Goal: Task Accomplishment & Management: Manage account settings

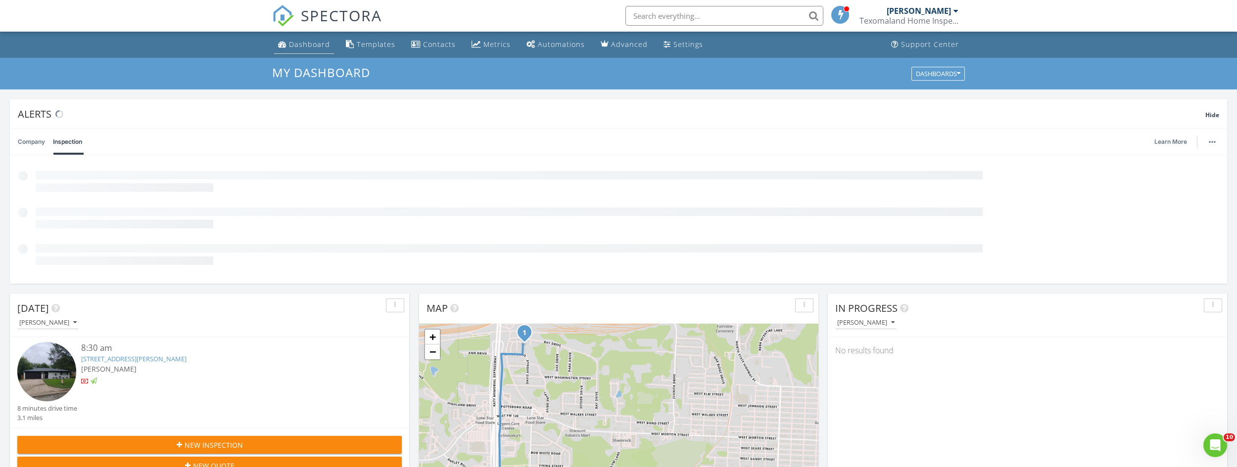
click at [304, 43] on div "Dashboard" at bounding box center [309, 44] width 41 height 9
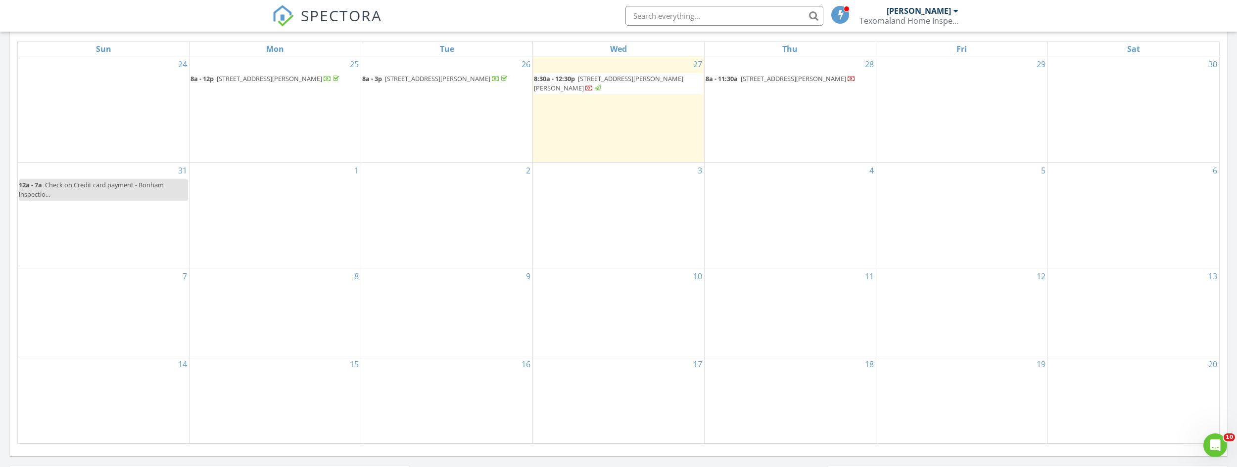
scroll to position [480, 0]
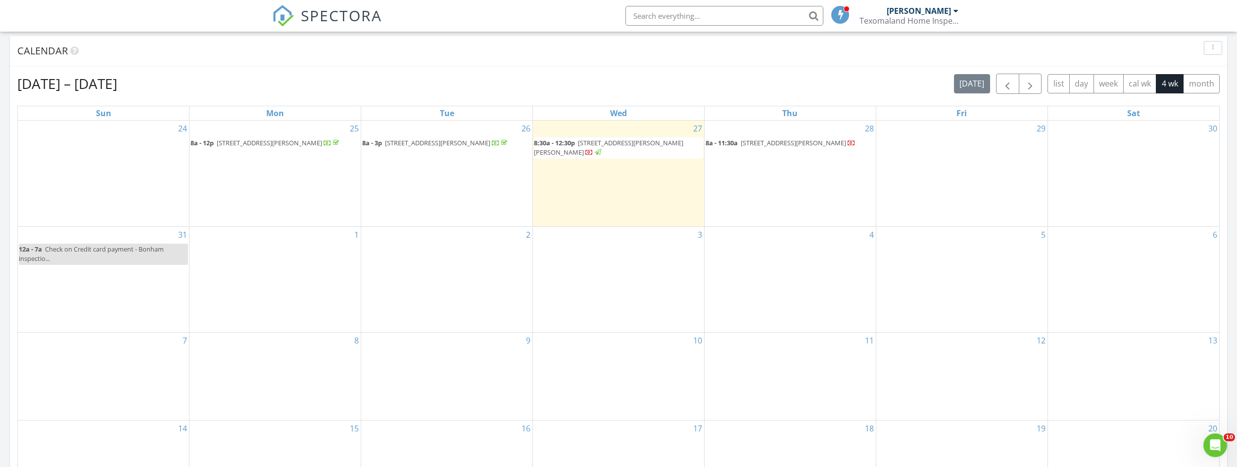
click at [779, 147] on span "[STREET_ADDRESS][PERSON_NAME]" at bounding box center [792, 143] width 105 height 9
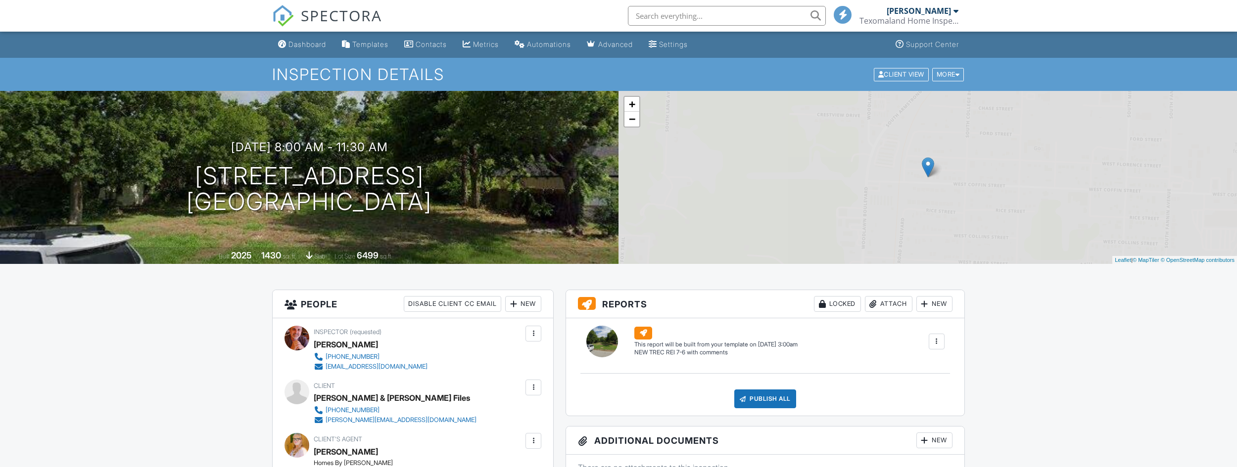
scroll to position [346, 0]
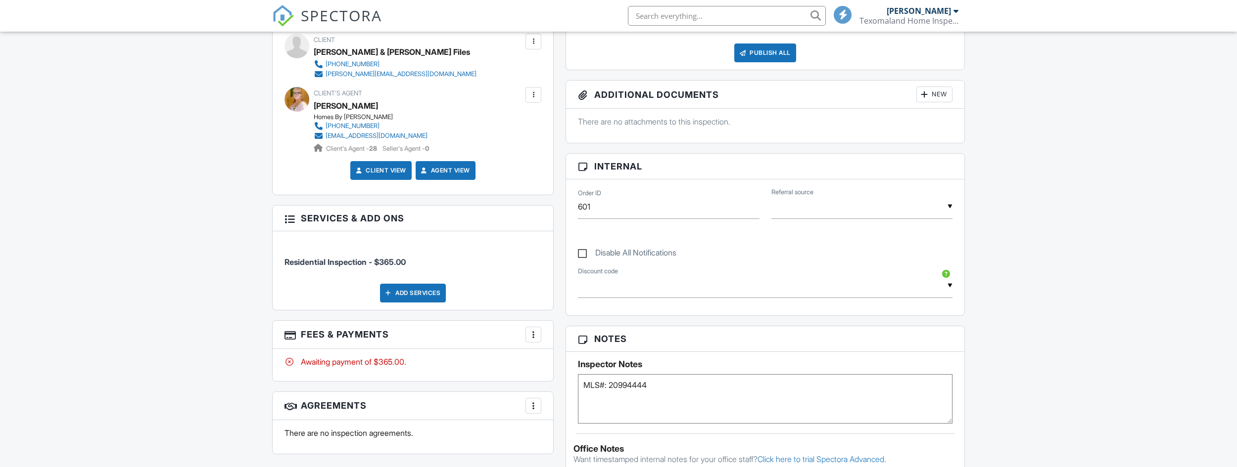
click at [740, 383] on textarea "MLS#: 20994444" at bounding box center [765, 398] width 374 height 49
click at [865, 390] on textarea "MLS#: 20994444" at bounding box center [765, 398] width 374 height 49
type textarea "MLS#: 20994444 - Approved Access lock box 3235 at Front door"
click at [1010, 170] on div "Dashboard Templates Contacts Metrics Automations Advanced Settings Support Cent…" at bounding box center [618, 340] width 1237 height 1311
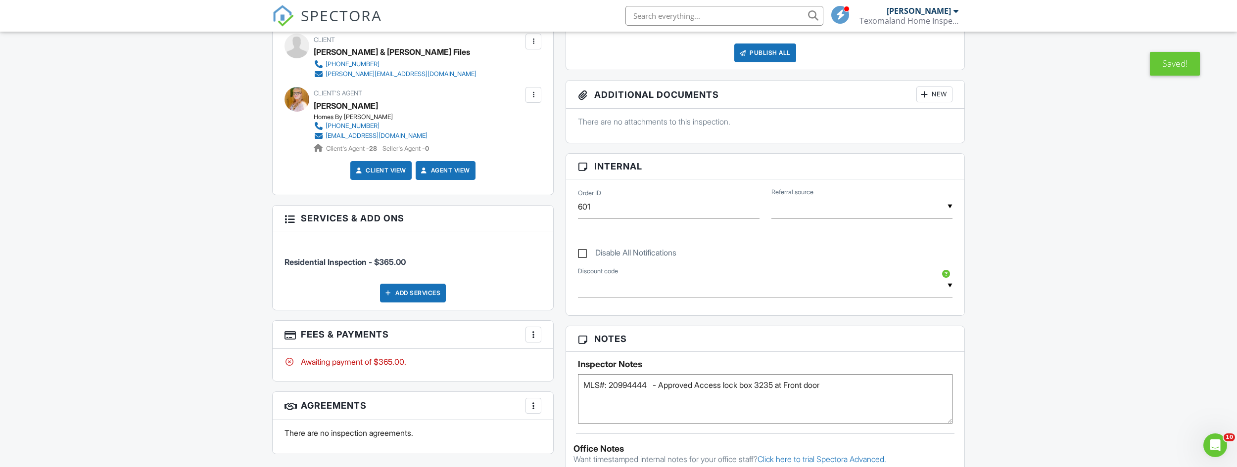
scroll to position [99, 0]
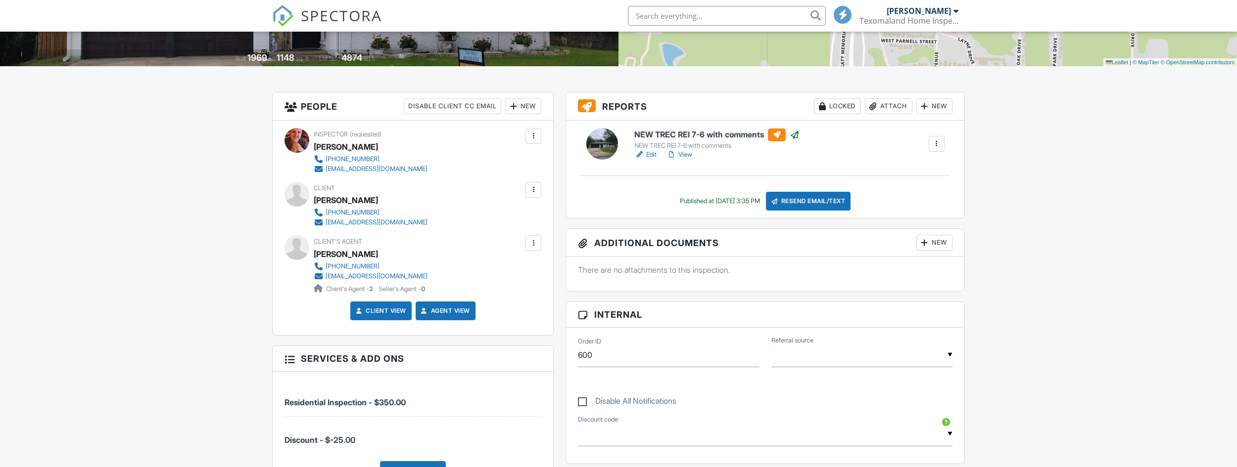
click at [689, 154] on link "View" at bounding box center [679, 155] width 26 height 10
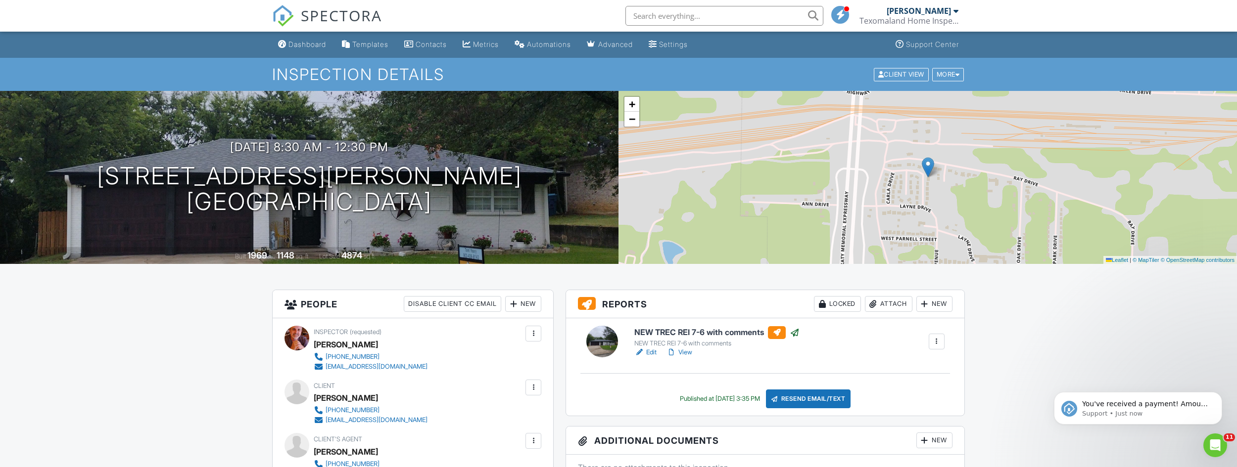
click at [1064, 349] on div "You've received a payment! Amount $325.00 Fee $9.24 Net $315.76 Transaction # p…" at bounding box center [1138, 363] width 182 height 124
click at [683, 353] on link "View" at bounding box center [679, 353] width 26 height 10
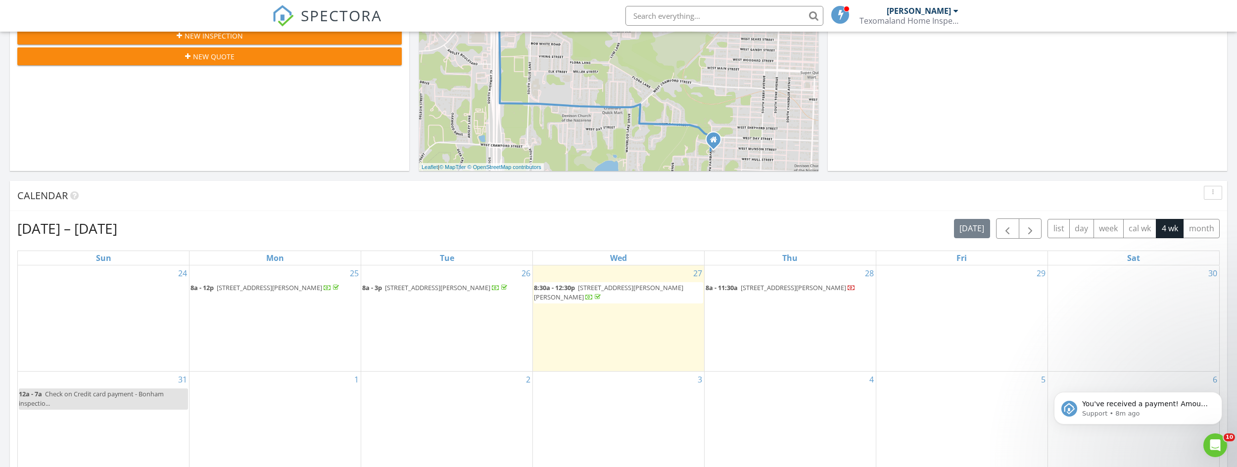
scroll to position [346, 0]
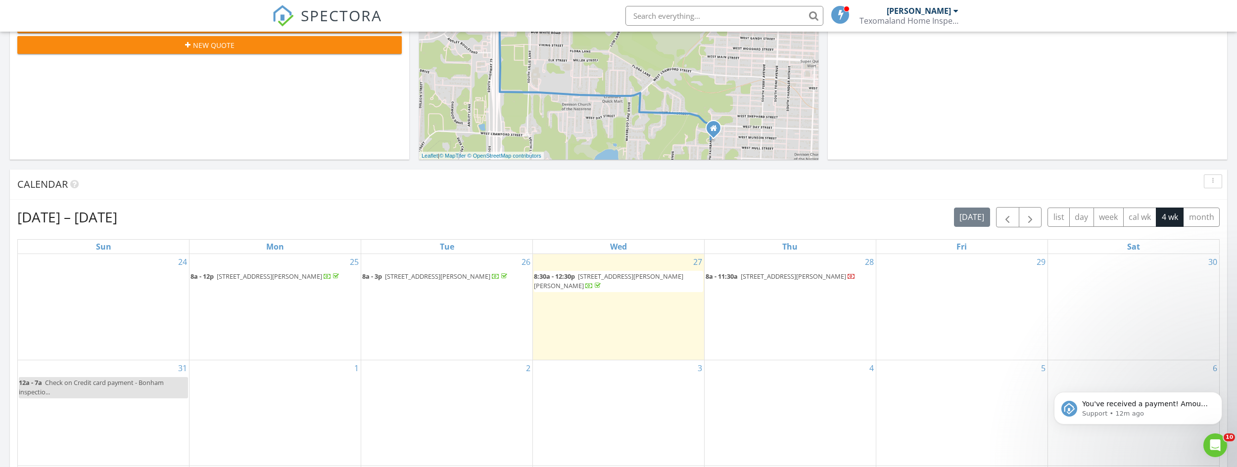
click at [238, 389] on div "1" at bounding box center [274, 413] width 171 height 105
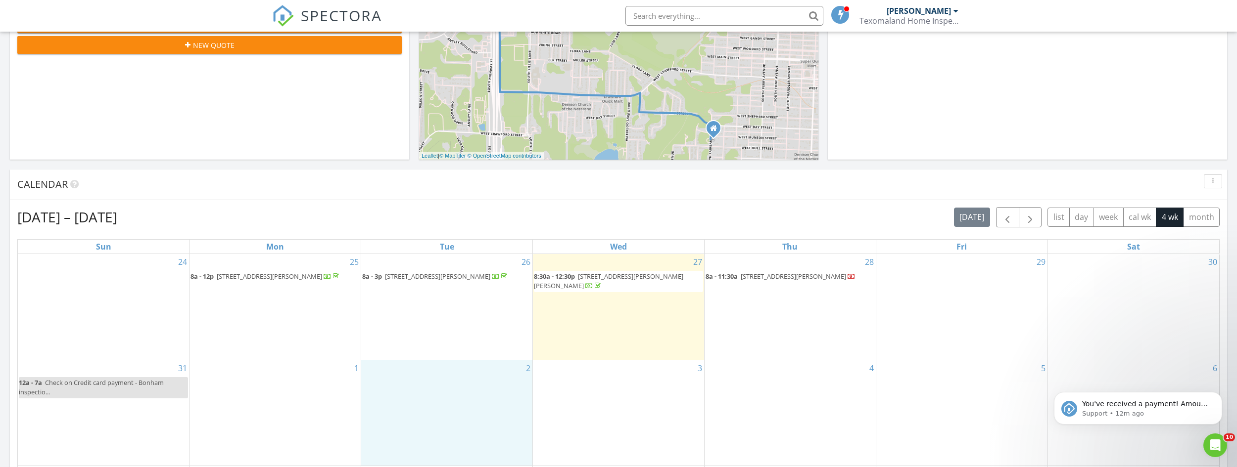
click at [402, 393] on div "2" at bounding box center [446, 413] width 171 height 105
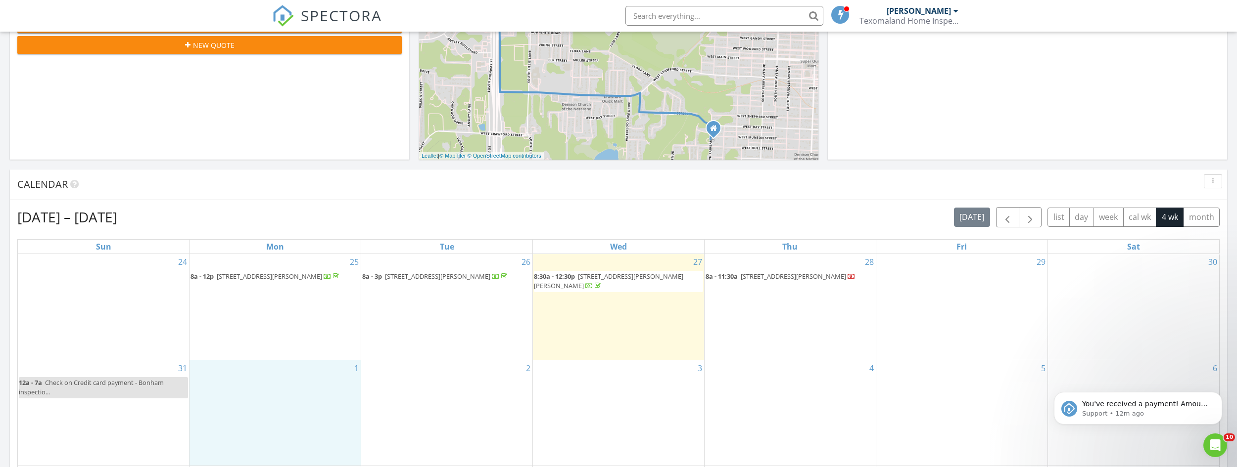
click at [290, 401] on div "1" at bounding box center [274, 413] width 171 height 105
click at [291, 357] on link "Inspection" at bounding box center [274, 349] width 51 height 16
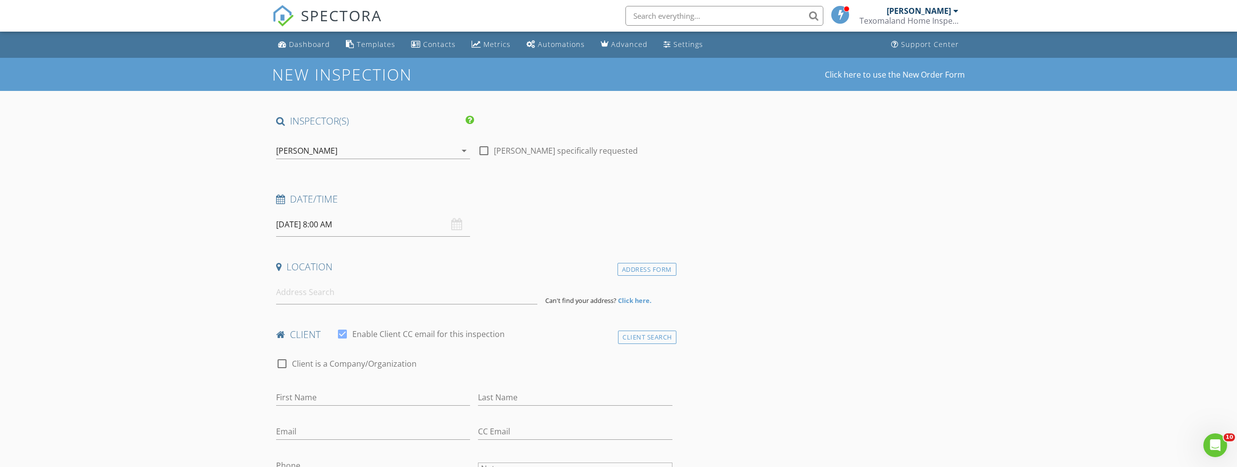
click at [312, 45] on div "Dashboard" at bounding box center [309, 44] width 41 height 9
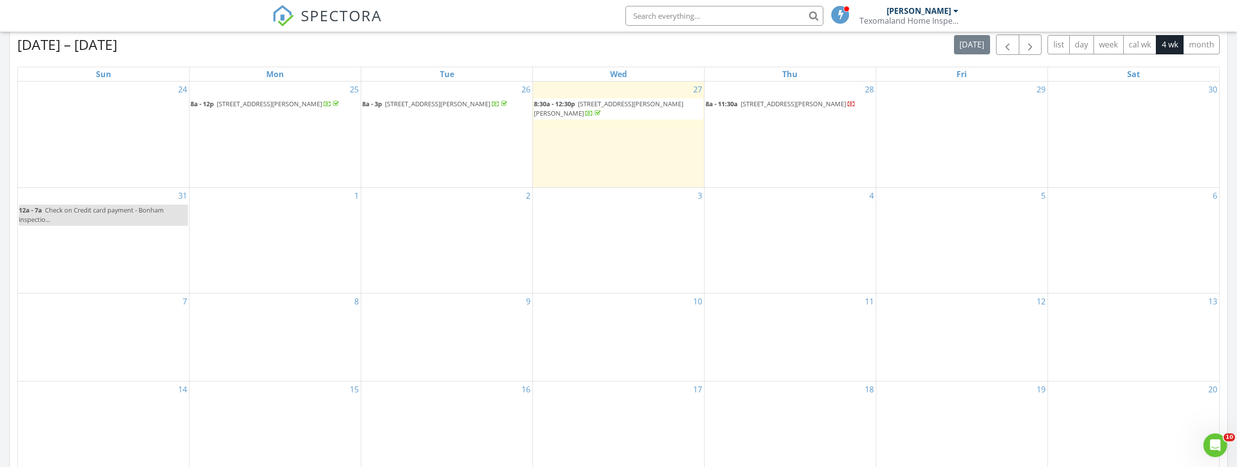
scroll to position [529, 0]
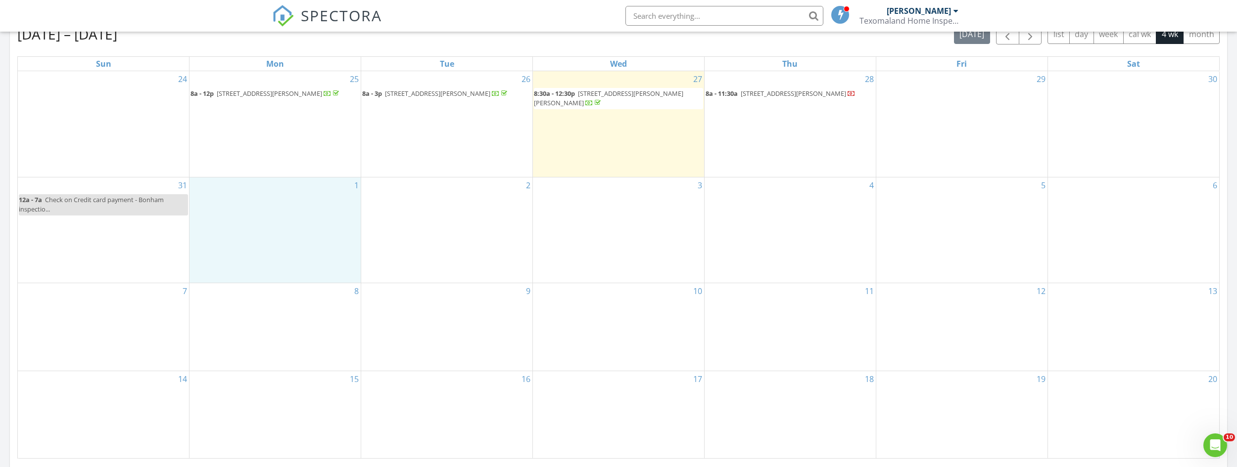
click at [328, 244] on div "1" at bounding box center [274, 230] width 171 height 105
click at [278, 216] on link "Event" at bounding box center [274, 208] width 51 height 16
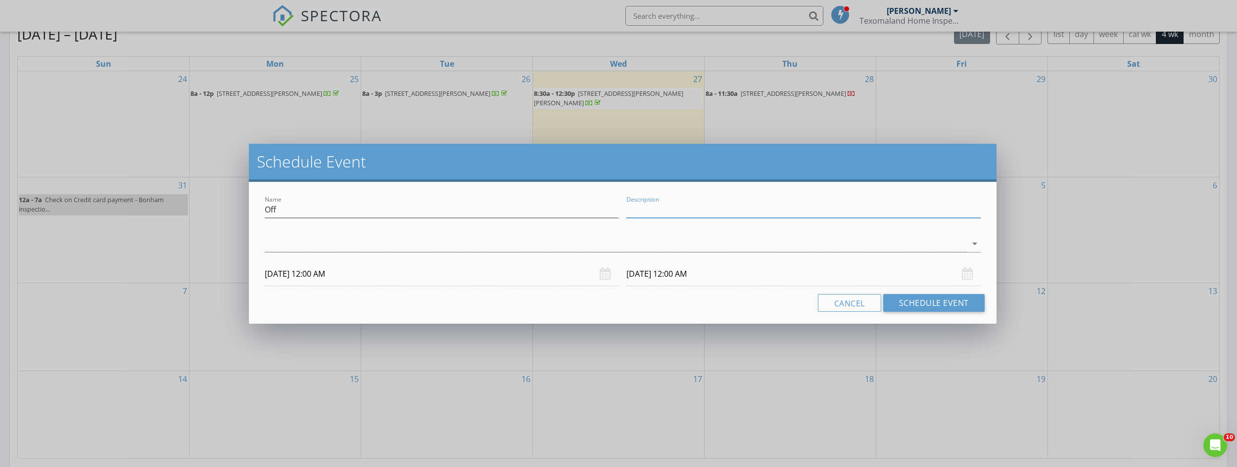
click at [690, 209] on input "Description" at bounding box center [803, 210] width 354 height 16
type input "Labor Day"
click at [450, 208] on input "Off" at bounding box center [442, 210] width 354 height 16
click at [462, 234] on div "check_box_outline_blank Dwayne Ward arrow_drop_down" at bounding box center [622, 246] width 715 height 32
click at [910, 304] on button "Schedule Event" at bounding box center [933, 303] width 101 height 18
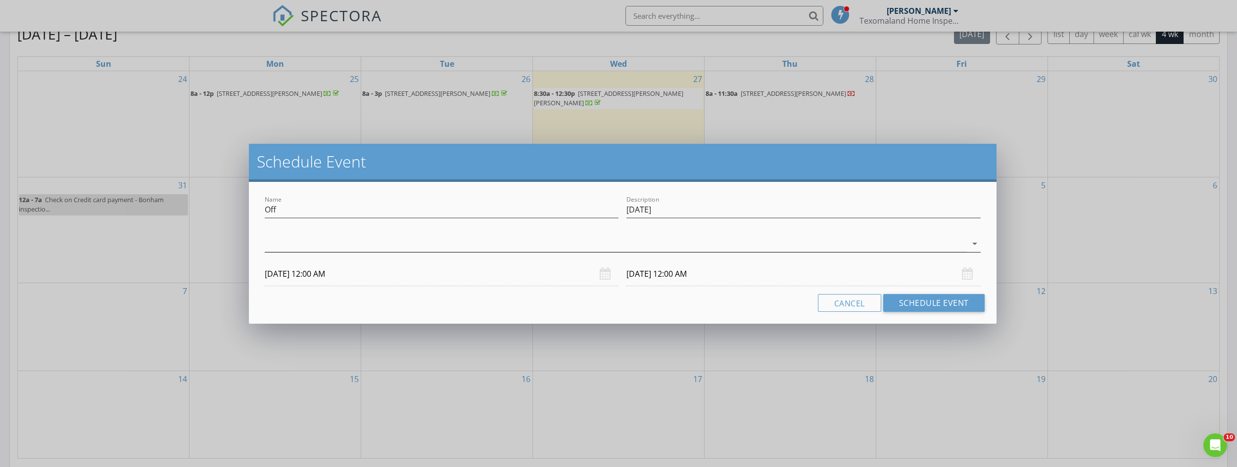
click at [977, 244] on icon "arrow_drop_down" at bounding box center [975, 244] width 12 height 12
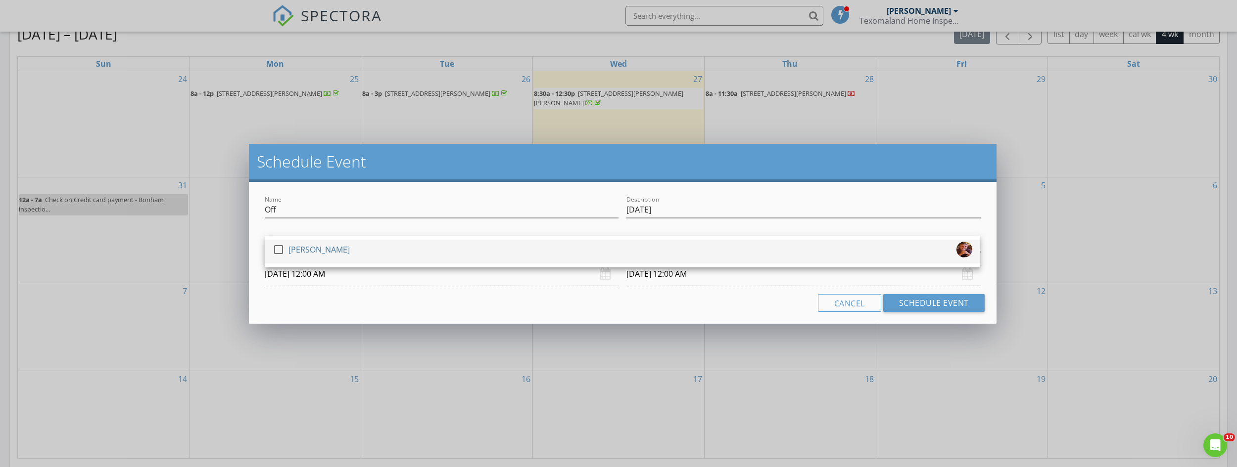
click at [278, 249] on div at bounding box center [278, 249] width 17 height 17
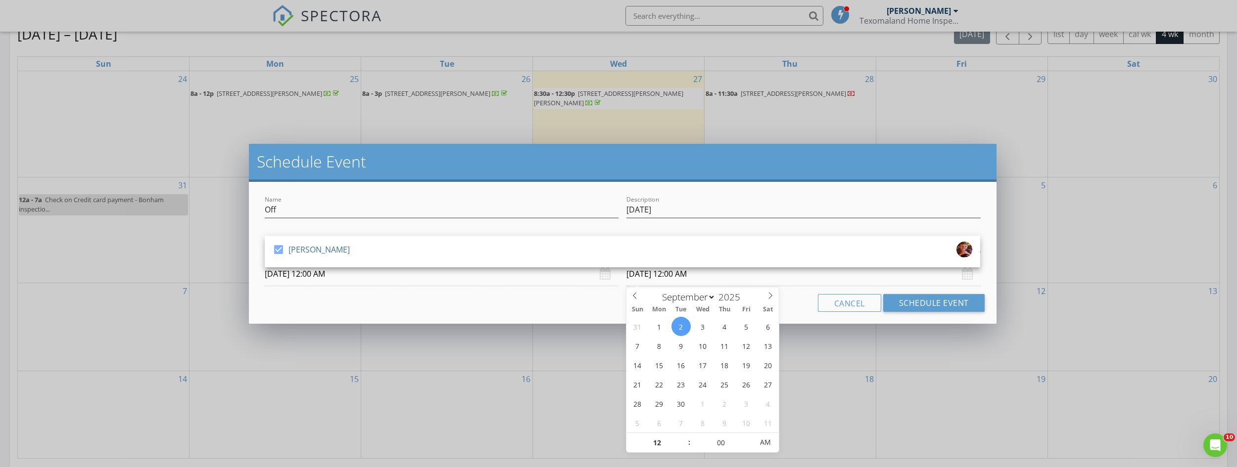
click at [683, 277] on input "09/02/2025 12:00 AM" at bounding box center [803, 274] width 354 height 24
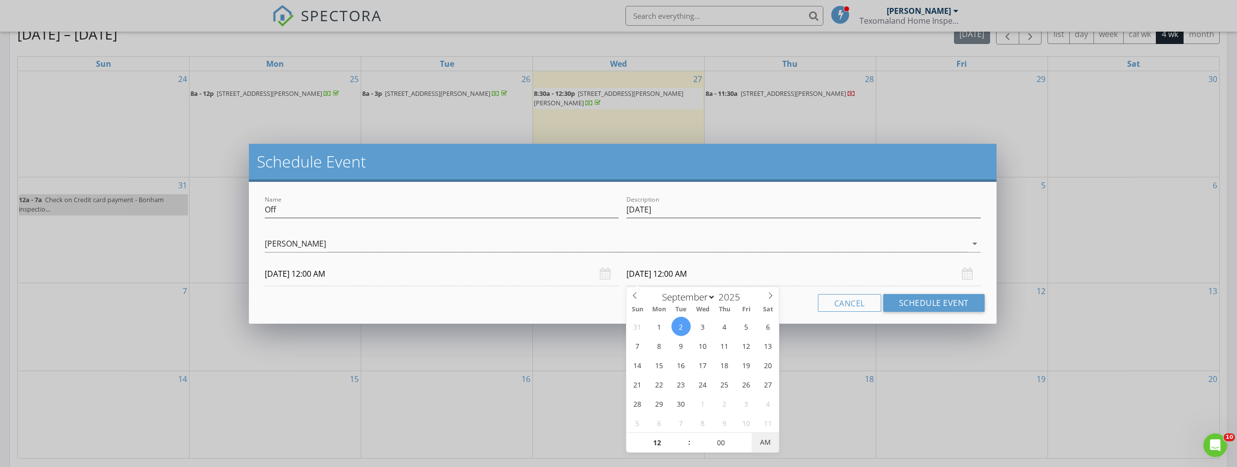
type input "09/02/2025 12:00 PM"
click at [760, 442] on span "PM" at bounding box center [764, 443] width 27 height 20
click at [925, 304] on button "Schedule Event" at bounding box center [933, 303] width 101 height 18
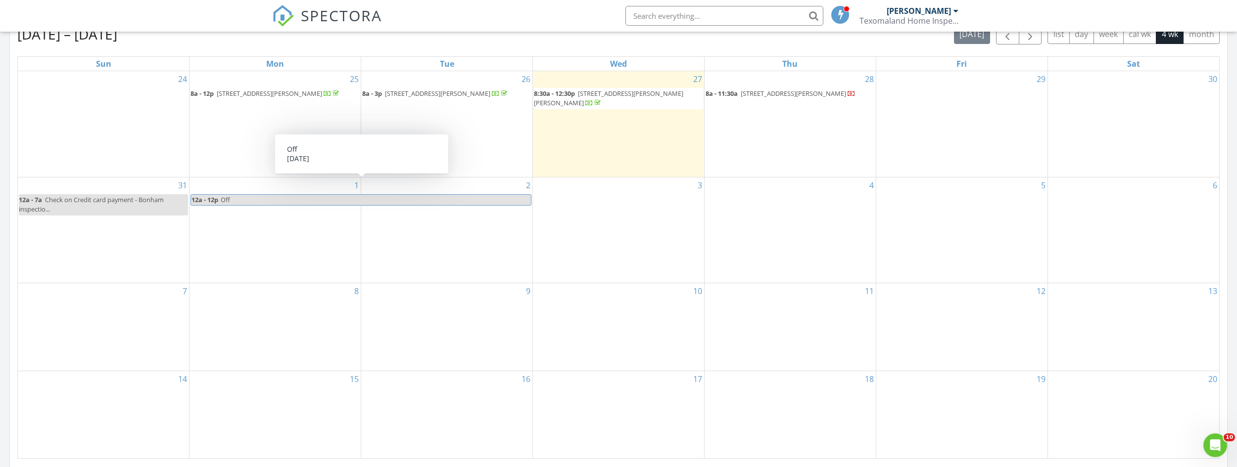
click at [426, 197] on span "Off" at bounding box center [375, 200] width 311 height 10
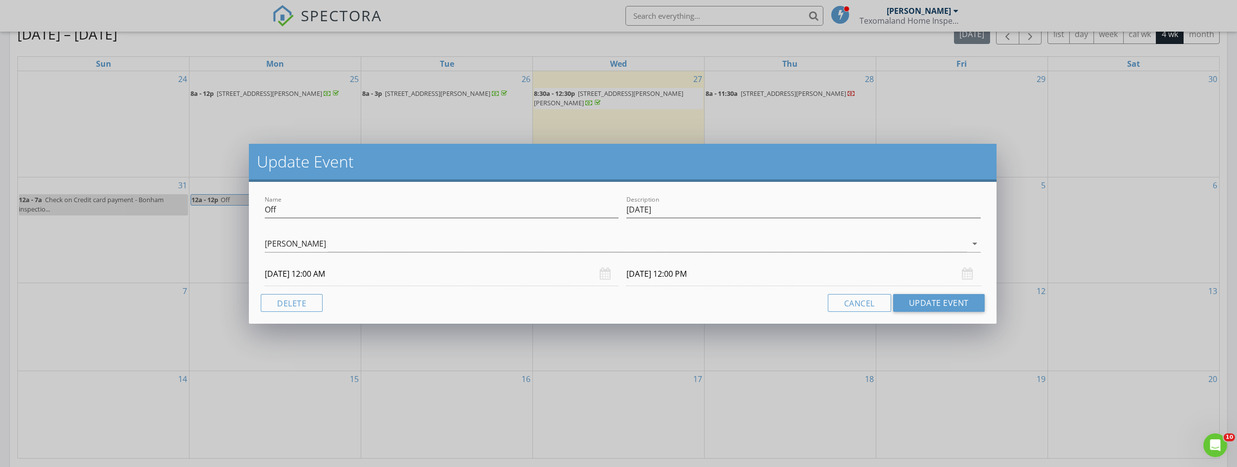
click at [648, 276] on input "09/02/2025 12:00 PM" at bounding box center [803, 274] width 354 height 24
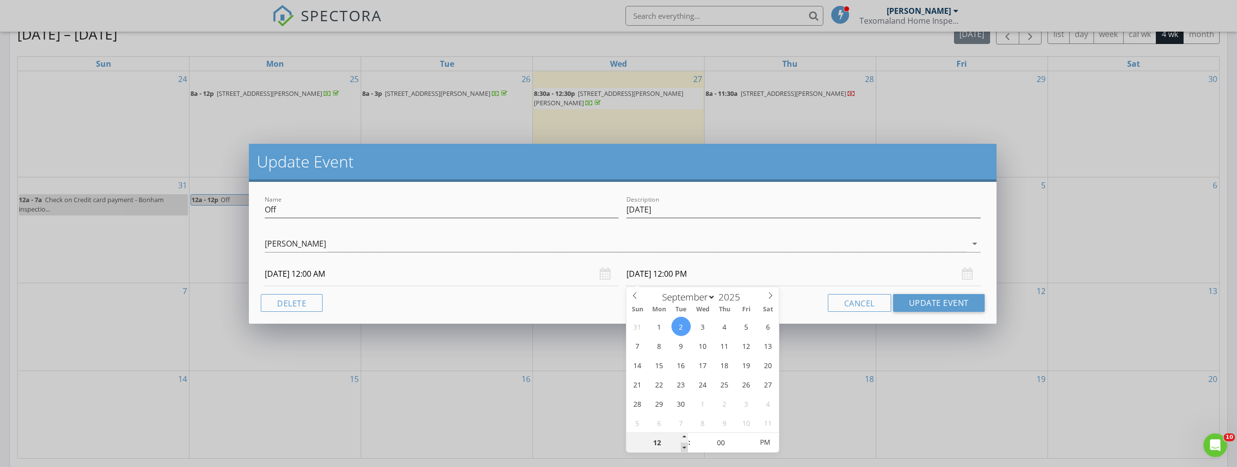
type input "11"
type input "09/02/2025 11:00 AM"
click at [684, 449] on span at bounding box center [684, 448] width 7 height 10
type input "10"
type input "09/02/2025 10:00 AM"
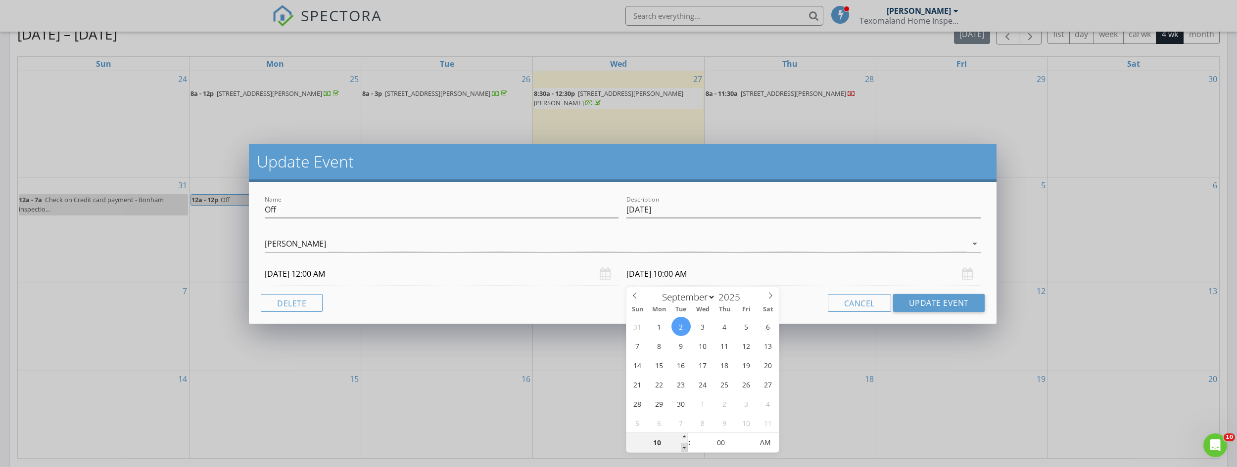
click at [684, 449] on span at bounding box center [684, 448] width 7 height 10
type input "09"
type input "[DATE] 9:00 AM"
click at [684, 449] on span at bounding box center [684, 448] width 7 height 10
type input "08"
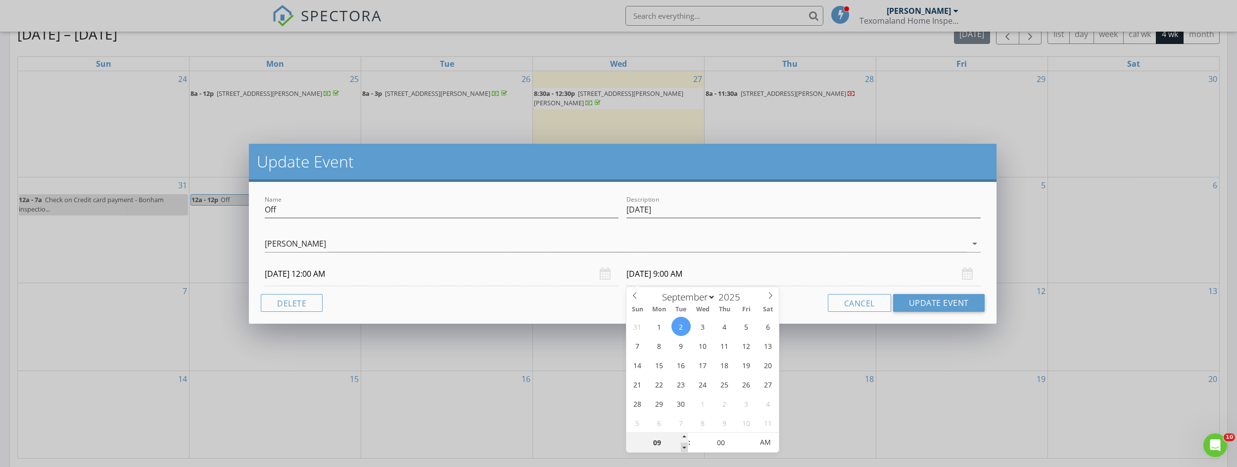
type input "[DATE] 8:00 AM"
click at [684, 449] on span at bounding box center [684, 448] width 7 height 10
type input "07"
type input "09/02/2025 7:00 AM"
click at [683, 448] on span at bounding box center [684, 448] width 7 height 10
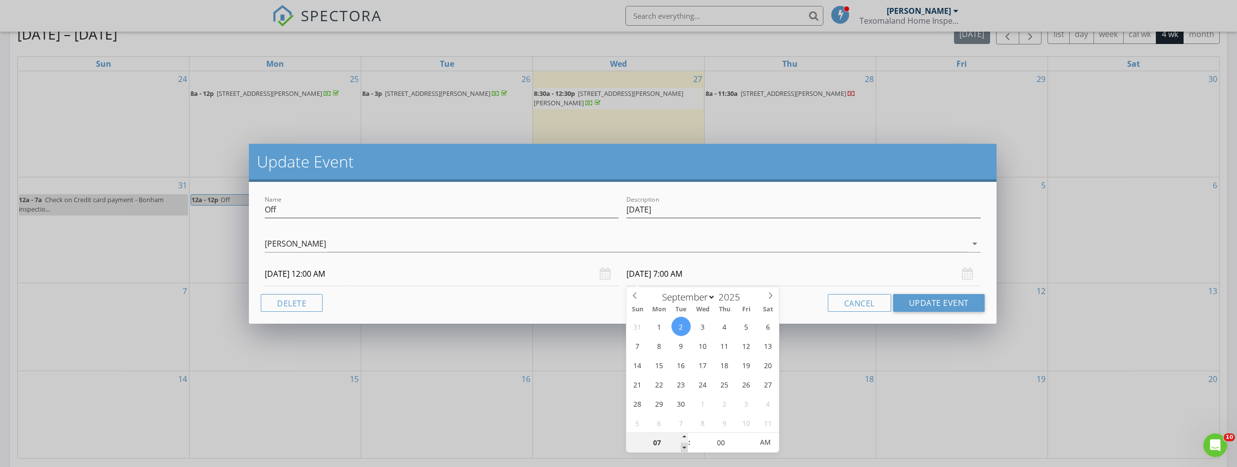
type input "06"
type input "09/02/2025 6:00 AM"
click at [683, 448] on span at bounding box center [684, 448] width 7 height 10
click at [909, 301] on button "Update Event" at bounding box center [939, 303] width 92 height 18
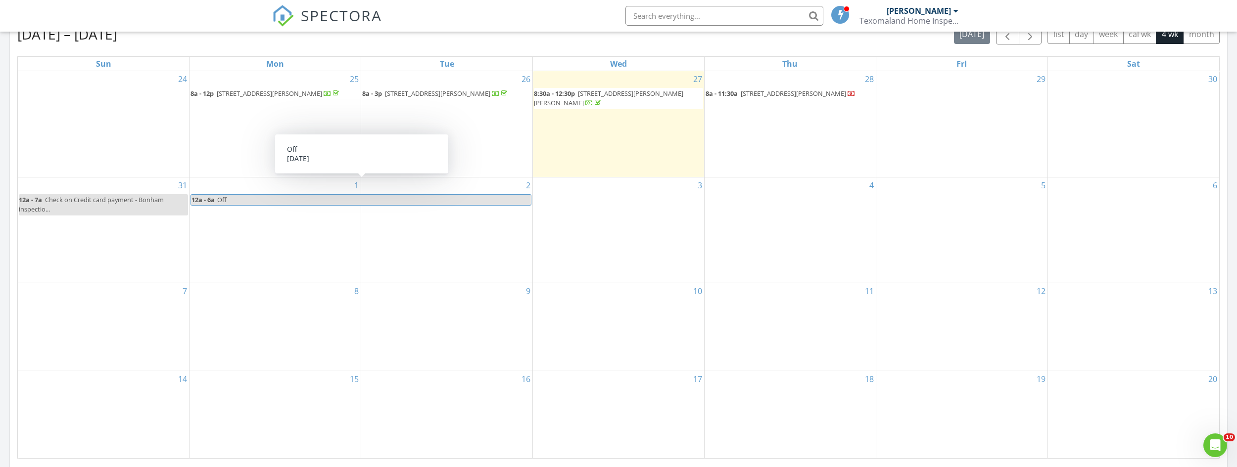
click at [361, 195] on span "Off" at bounding box center [374, 200] width 314 height 10
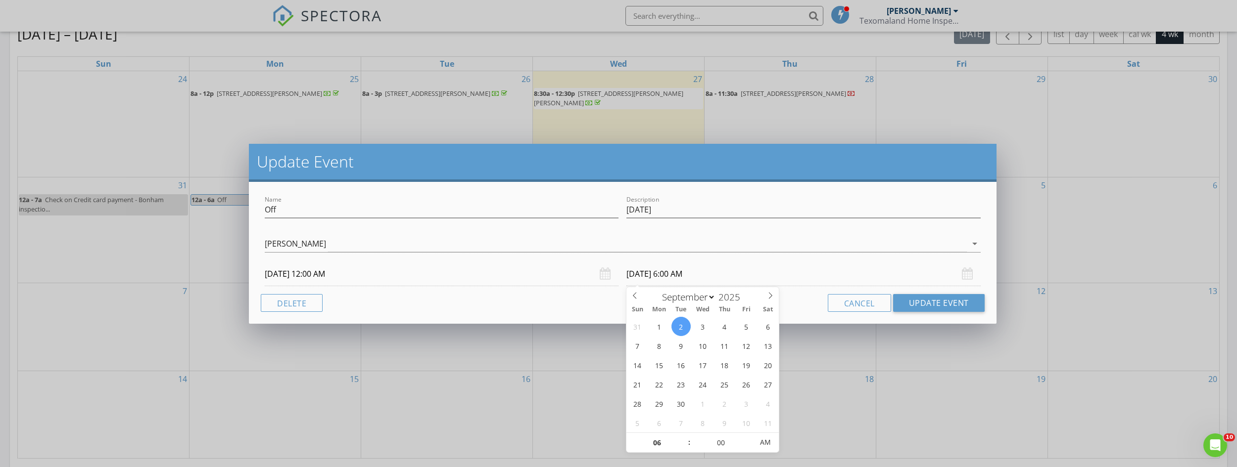
click at [657, 274] on input "09/02/2025 6:00 AM" at bounding box center [803, 274] width 354 height 24
type input "09/01/2025 6:00 PM"
click at [763, 441] on span "AM" at bounding box center [764, 443] width 27 height 20
type input "07"
type input "09/01/2025 7:00 PM"
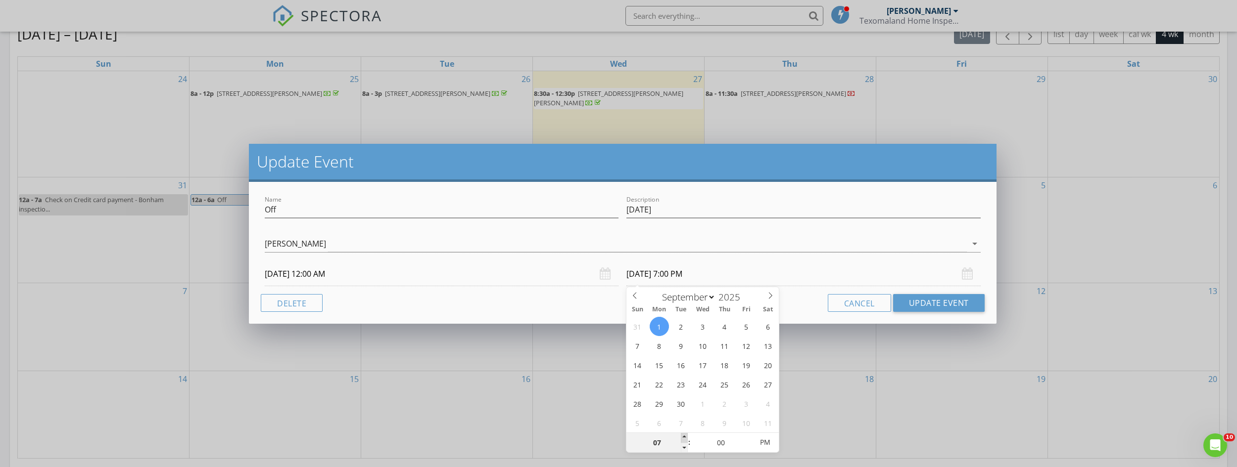
click at [685, 437] on span at bounding box center [684, 438] width 7 height 10
type input "08"
type input "09/01/2025 8:00 PM"
click at [685, 437] on span at bounding box center [684, 438] width 7 height 10
type input "09"
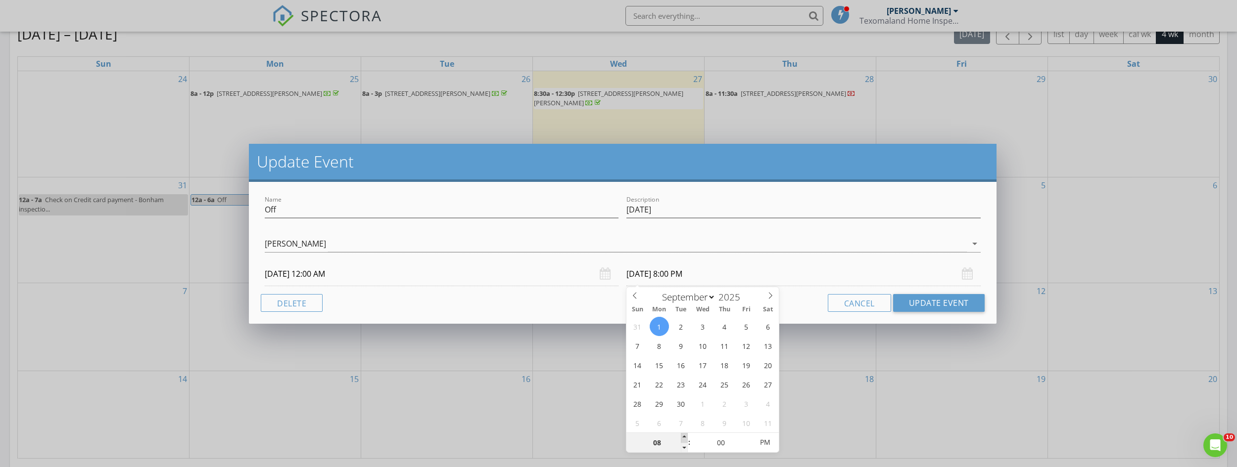
type input "09/01/2025 9:00 PM"
click at [685, 437] on span at bounding box center [684, 438] width 7 height 10
type input "10"
type input "09/01/2025 10:00 PM"
click at [685, 437] on span at bounding box center [684, 438] width 7 height 10
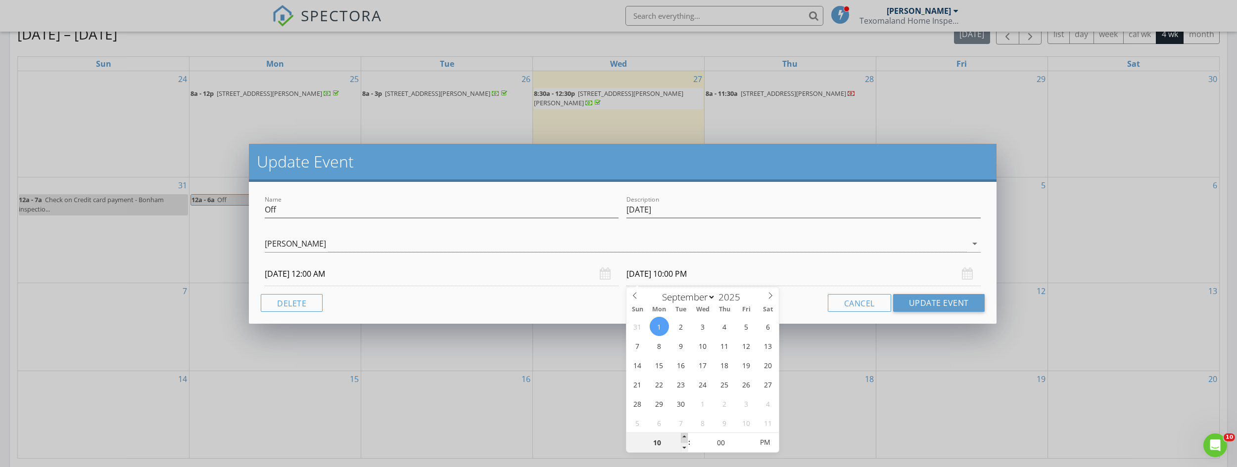
type input "11"
type input "09/01/2025 11:00 PM"
click at [685, 437] on span at bounding box center [684, 438] width 7 height 10
type input "12"
click at [685, 437] on span at bounding box center [684, 438] width 7 height 10
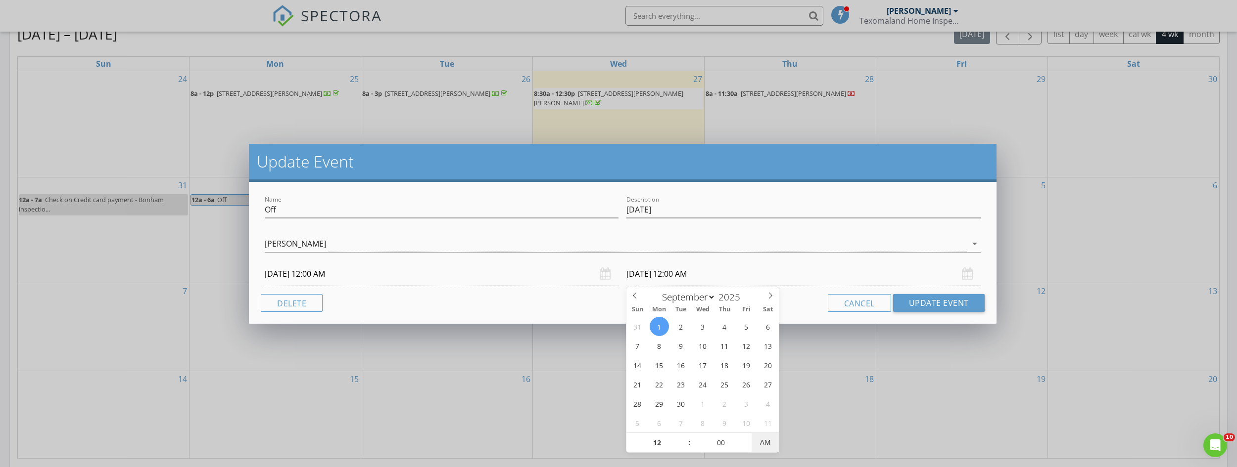
type input "09/01/2025 12:00 PM"
click at [761, 446] on span "PM" at bounding box center [764, 443] width 27 height 20
click at [927, 298] on button "Update Event" at bounding box center [939, 303] width 92 height 18
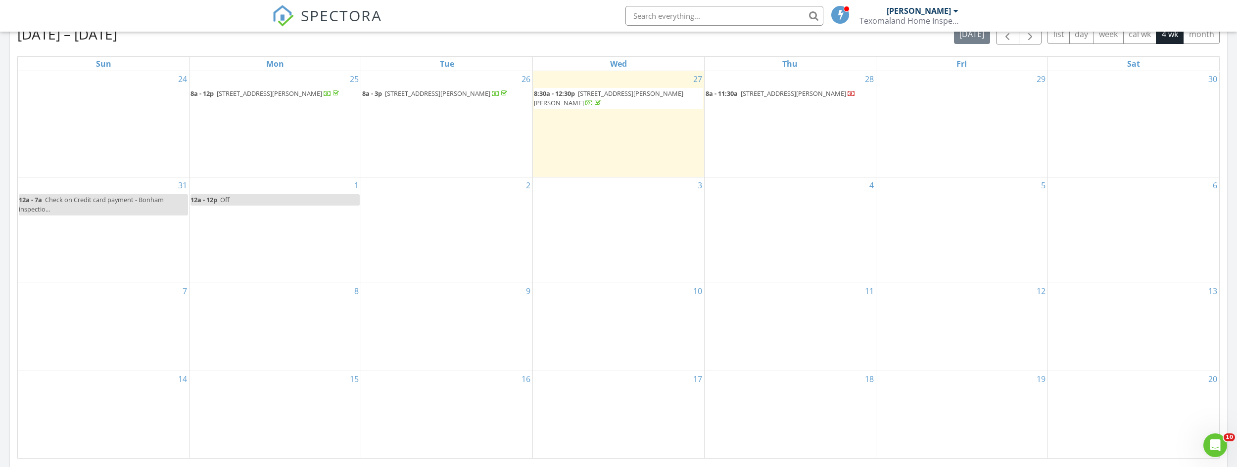
click at [437, 217] on div "2" at bounding box center [446, 230] width 171 height 105
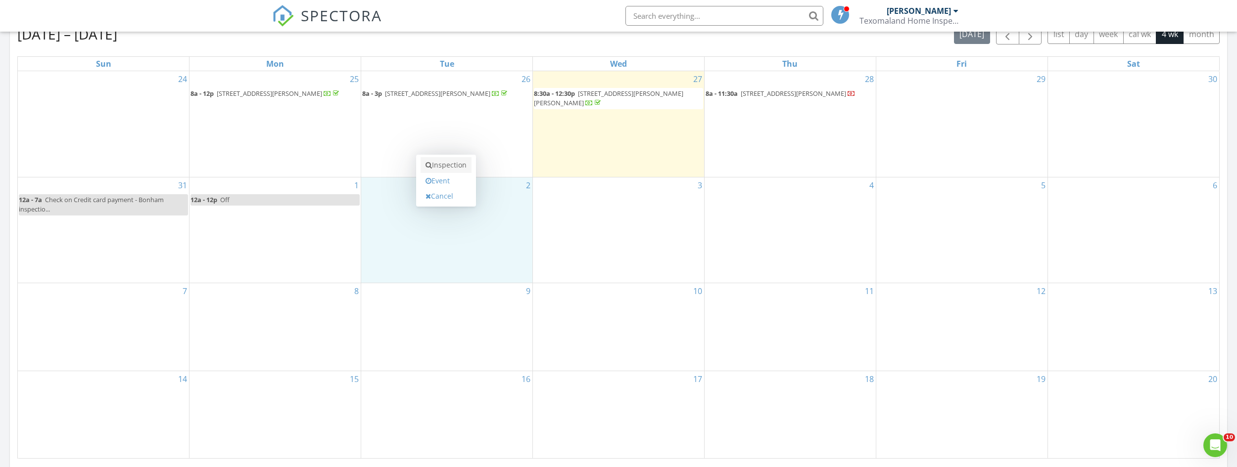
click at [449, 173] on link "Inspection" at bounding box center [445, 165] width 51 height 16
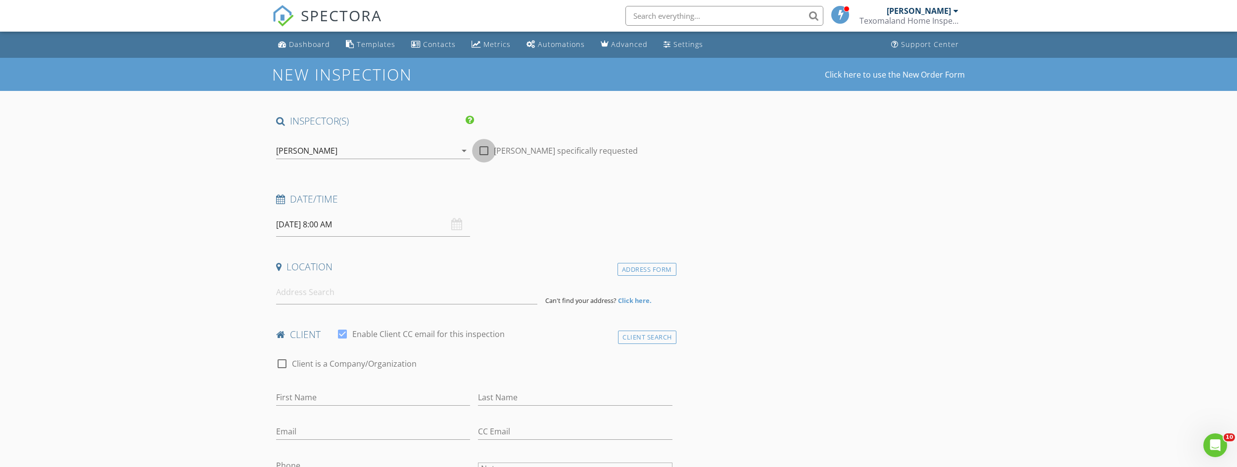
click at [485, 152] on div at bounding box center [483, 150] width 17 height 17
checkbox input "true"
click at [389, 292] on input at bounding box center [406, 292] width 261 height 24
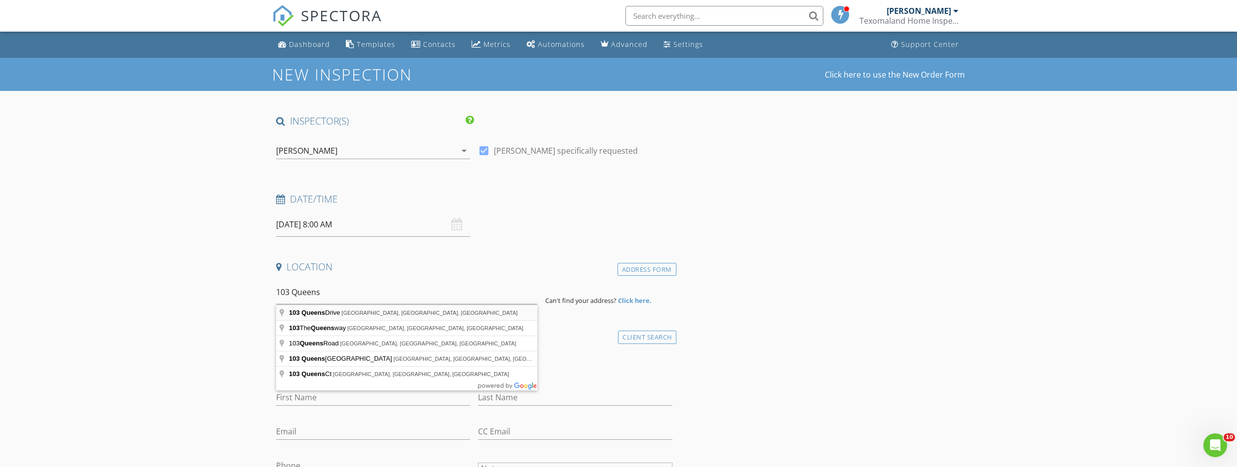
type input "103 Queens Drive, Pottsboro, TX, USA"
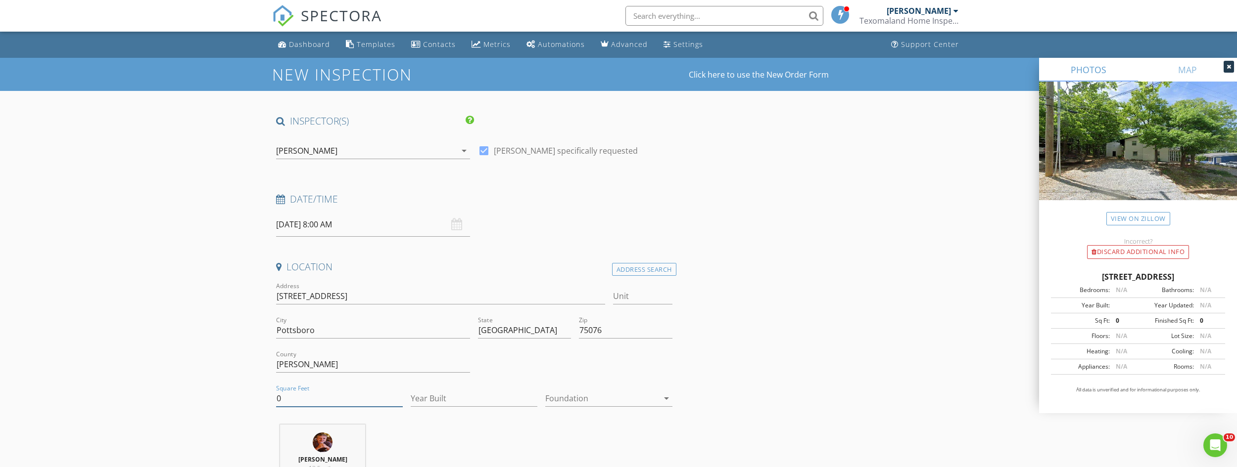
click at [301, 393] on input "0" at bounding box center [339, 399] width 127 height 16
type input "2632"
click at [666, 400] on icon "arrow_drop_down" at bounding box center [666, 399] width 12 height 12
click at [642, 444] on div "Crawlspace" at bounding box center [608, 450] width 111 height 12
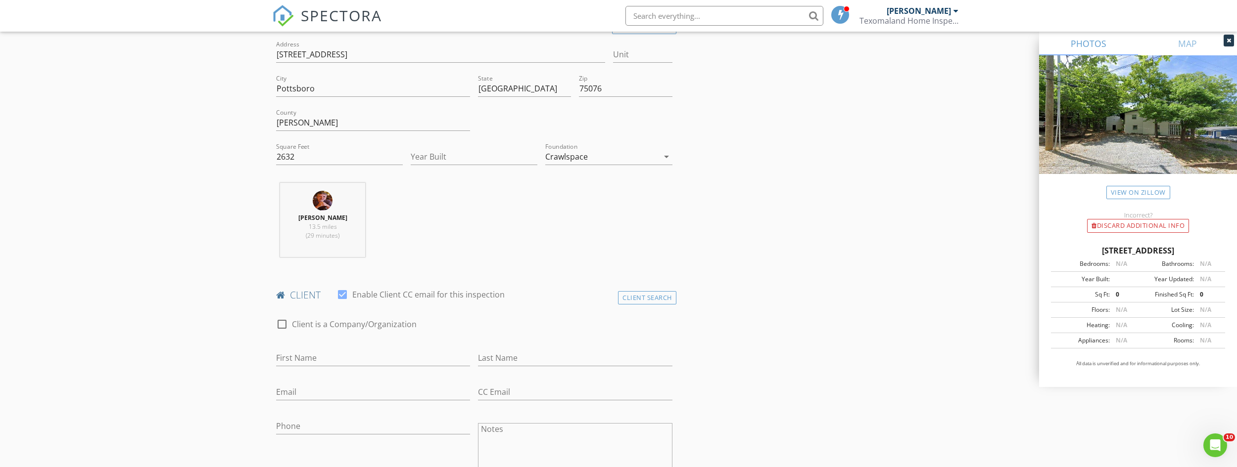
scroll to position [247, 0]
type input "-1"
click at [532, 155] on input "-1" at bounding box center [474, 151] width 127 height 16
type input "1976"
click at [543, 192] on div "Dwayne Ward 13.5 miles (29 minutes)" at bounding box center [474, 219] width 404 height 82
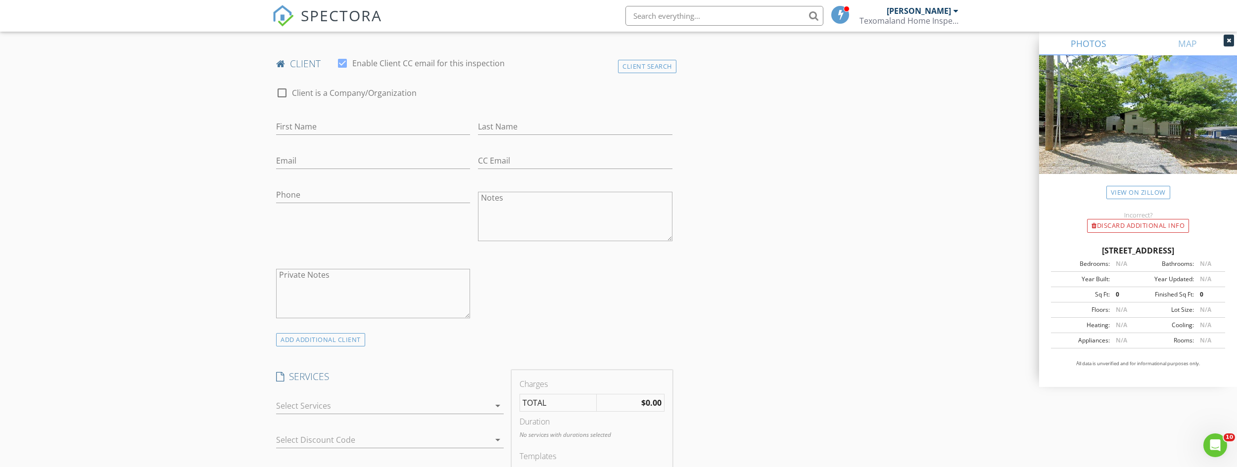
scroll to position [396, 0]
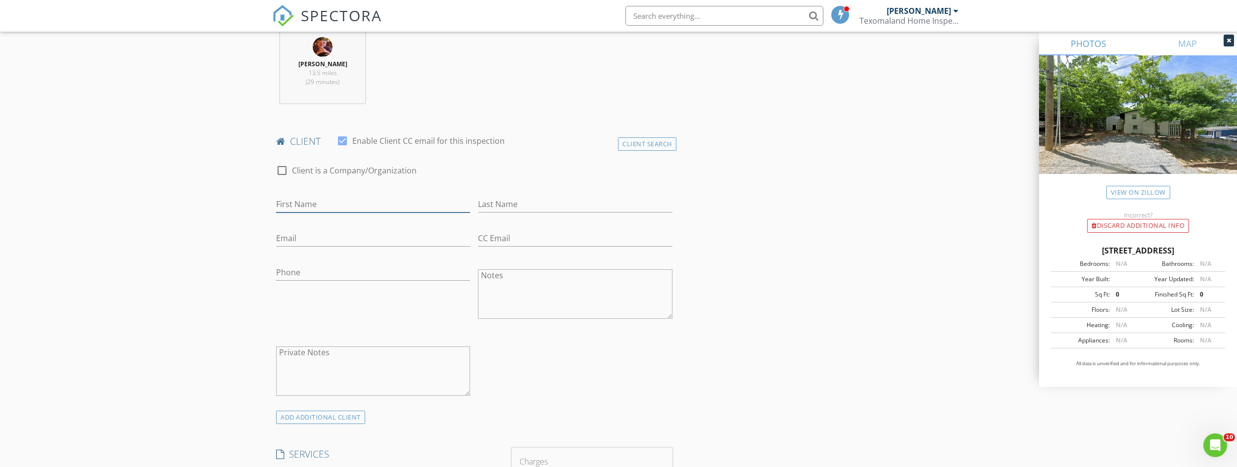
click at [350, 200] on input "First Name" at bounding box center [373, 204] width 194 height 16
type input "[PERSON_NAME] & [PERSON_NAME]"
click at [621, 196] on div "Last Name" at bounding box center [575, 206] width 194 height 32
type input "[PERSON_NAME]"
click at [407, 236] on input "Email" at bounding box center [373, 239] width 194 height 16
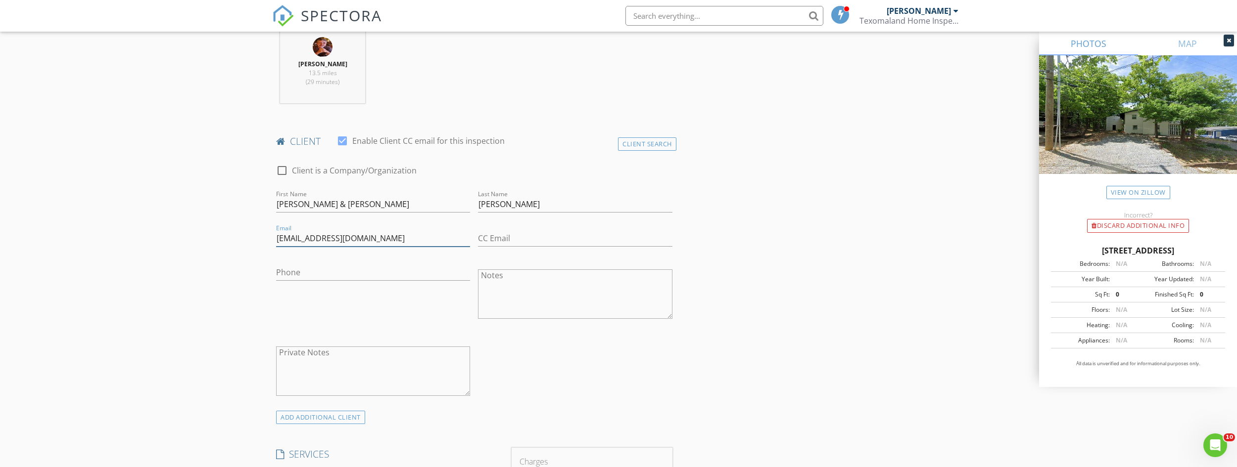
type input "[EMAIL_ADDRESS][DOMAIN_NAME]"
click at [547, 239] on input "CC Email" at bounding box center [575, 239] width 194 height 16
click at [508, 240] on input "[PERSON_NAME][EMAIL_ADDRESS][DOMAIN_NAME]" at bounding box center [575, 239] width 194 height 16
type input "[PERSON_NAME][EMAIL_ADDRESS][DOMAIN_NAME]"
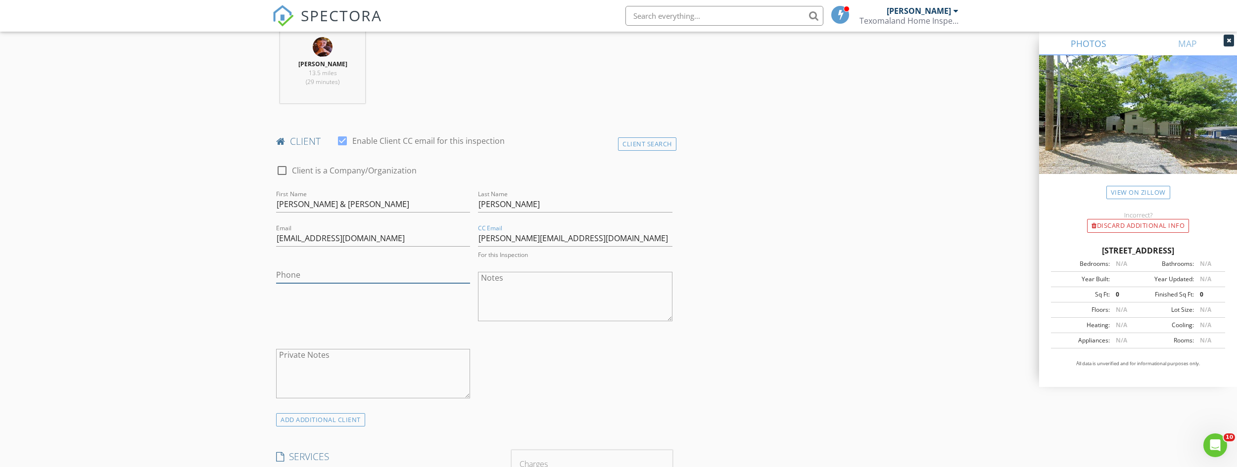
click at [381, 274] on input "Phone" at bounding box center [373, 275] width 194 height 16
type input "[PHONE_NUMBER]"
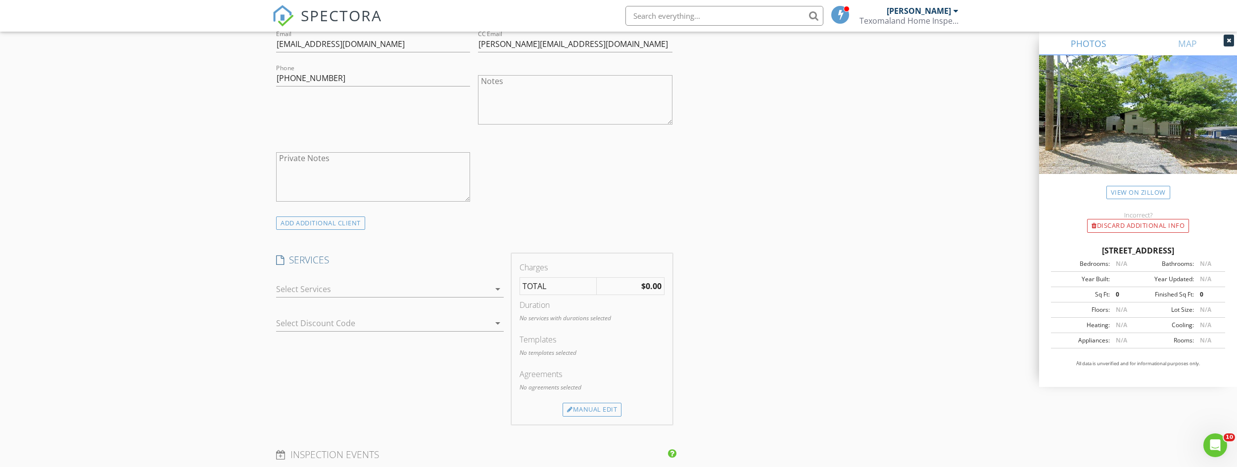
scroll to position [594, 0]
click at [500, 286] on icon "arrow_drop_down" at bounding box center [498, 286] width 12 height 12
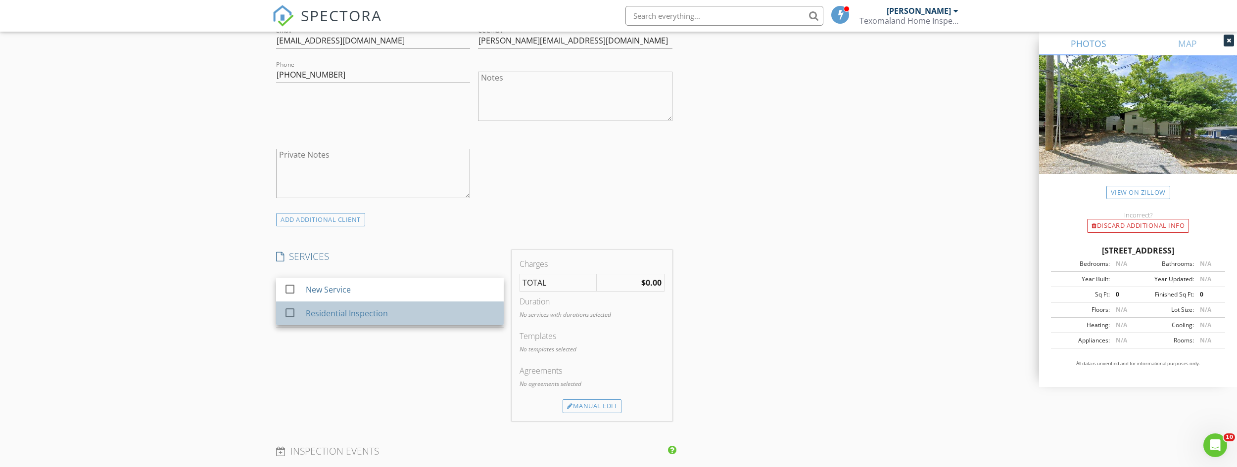
click at [466, 312] on div "Residential Inspection" at bounding box center [401, 314] width 190 height 20
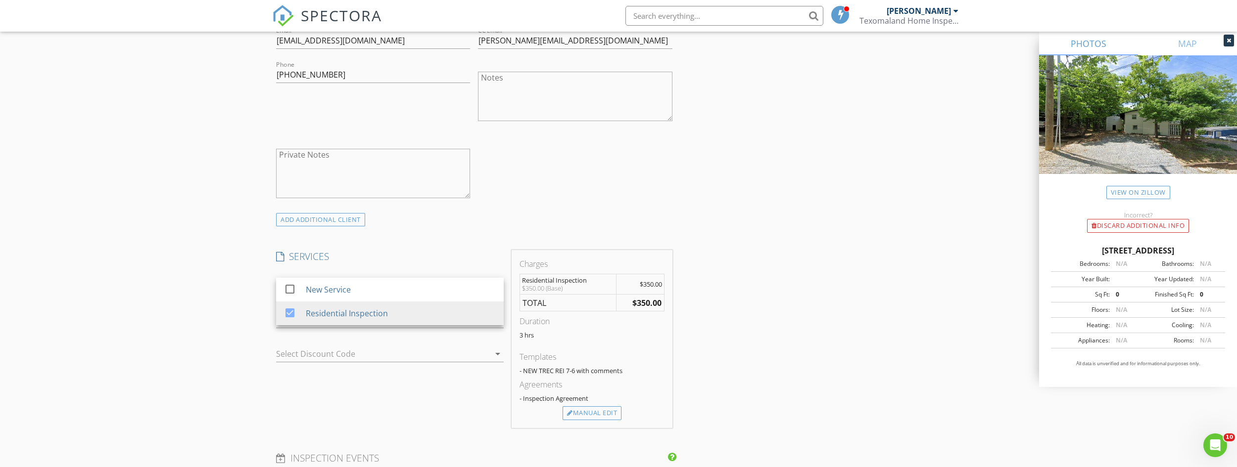
click at [750, 221] on div "INSPECTOR(S) check_box Dwayne Ward PRIMARY Dwayne Ward arrow_drop_down check_bo…" at bounding box center [618, 335] width 693 height 1629
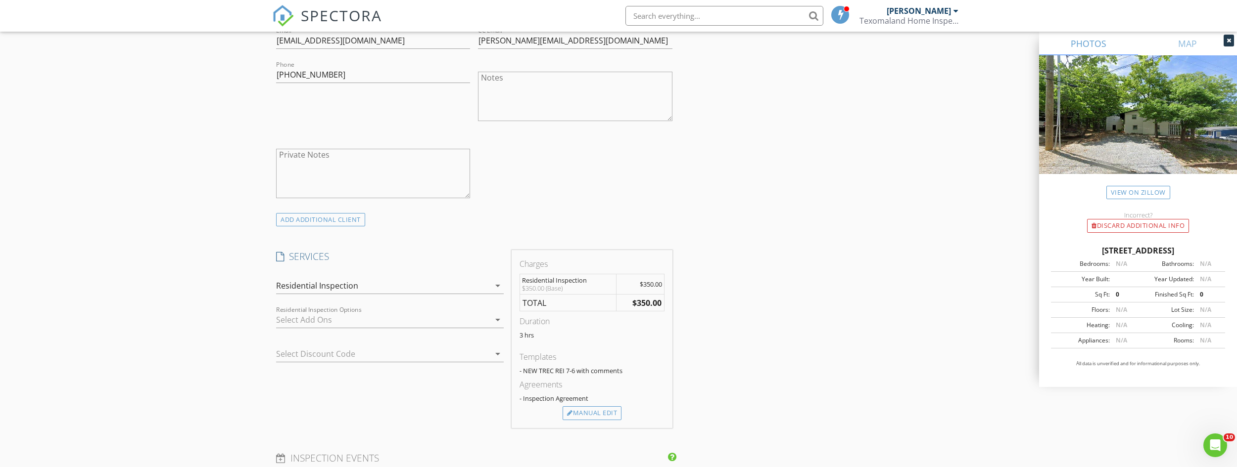
click at [500, 286] on icon "arrow_drop_down" at bounding box center [498, 286] width 12 height 12
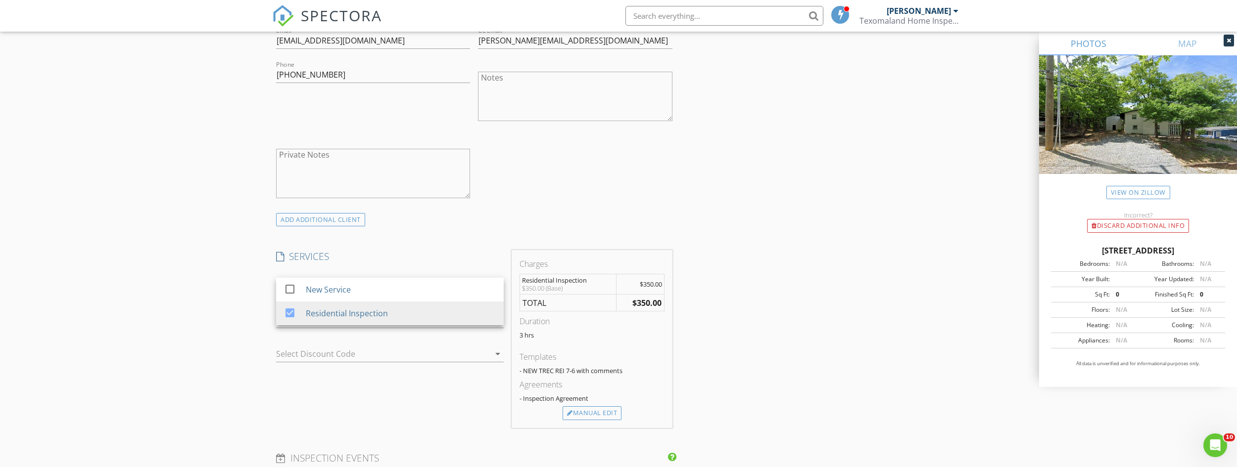
click at [790, 278] on div "INSPECTOR(S) check_box Dwayne Ward PRIMARY Dwayne Ward arrow_drop_down check_bo…" at bounding box center [618, 335] width 693 height 1629
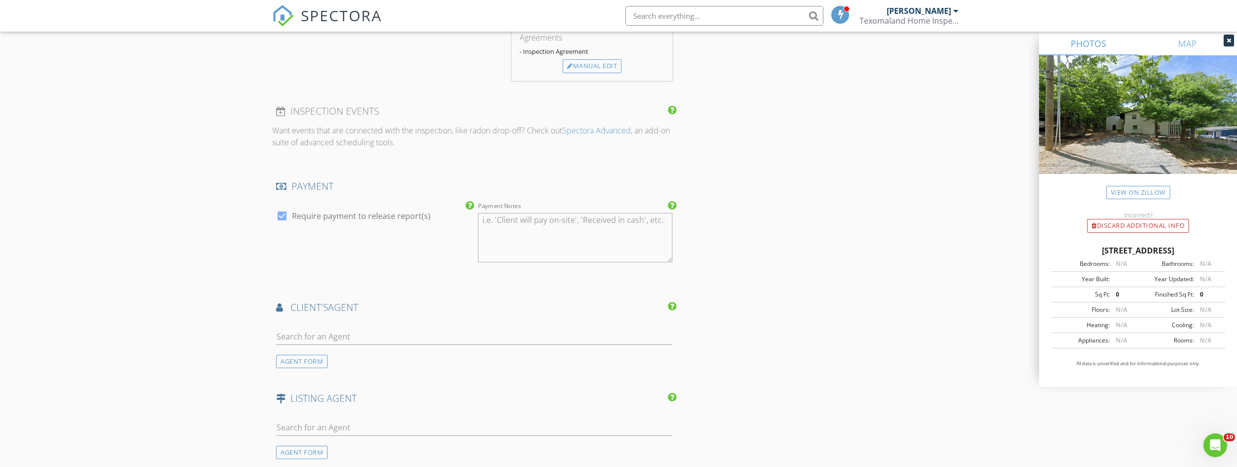
scroll to position [989, 0]
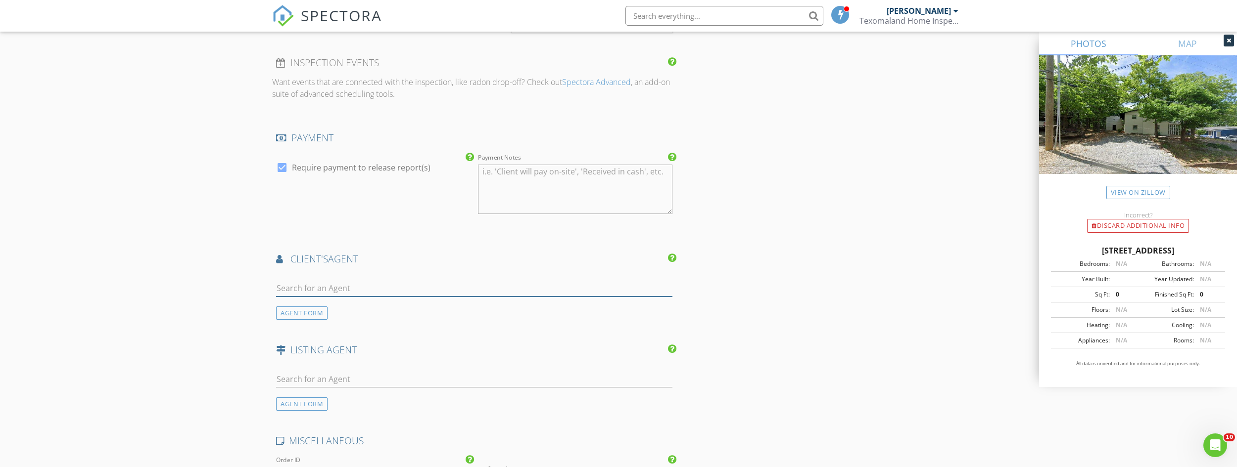
click at [549, 291] on input "text" at bounding box center [474, 288] width 396 height 16
type input "lay"
click at [500, 316] on li "Layla Fain Easy Life Realty" at bounding box center [474, 311] width 395 height 28
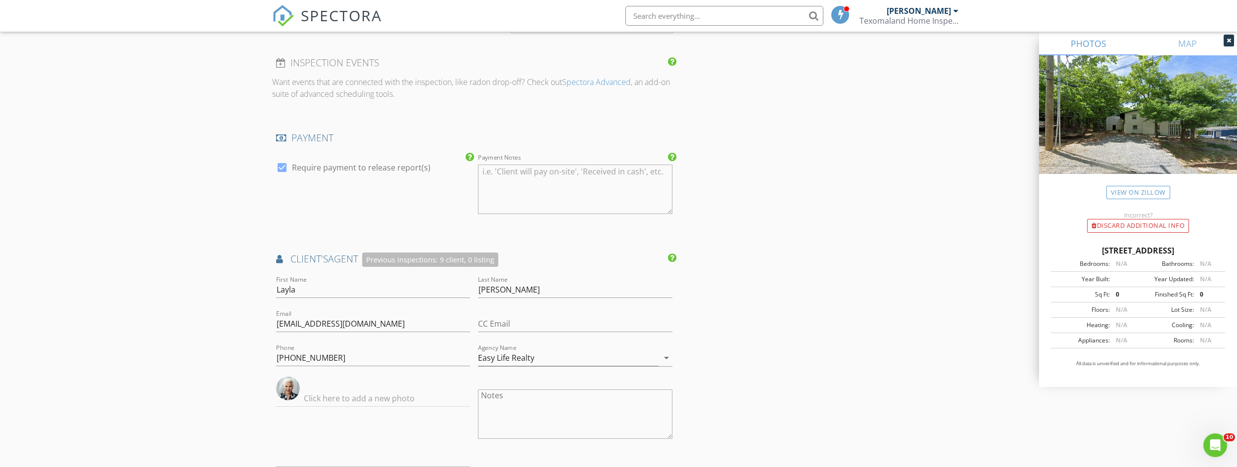
click at [807, 287] on div "INSPECTOR(S) check_box Dwayne Ward PRIMARY Dwayne Ward arrow_drop_down check_bo…" at bounding box center [618, 52] width 693 height 1854
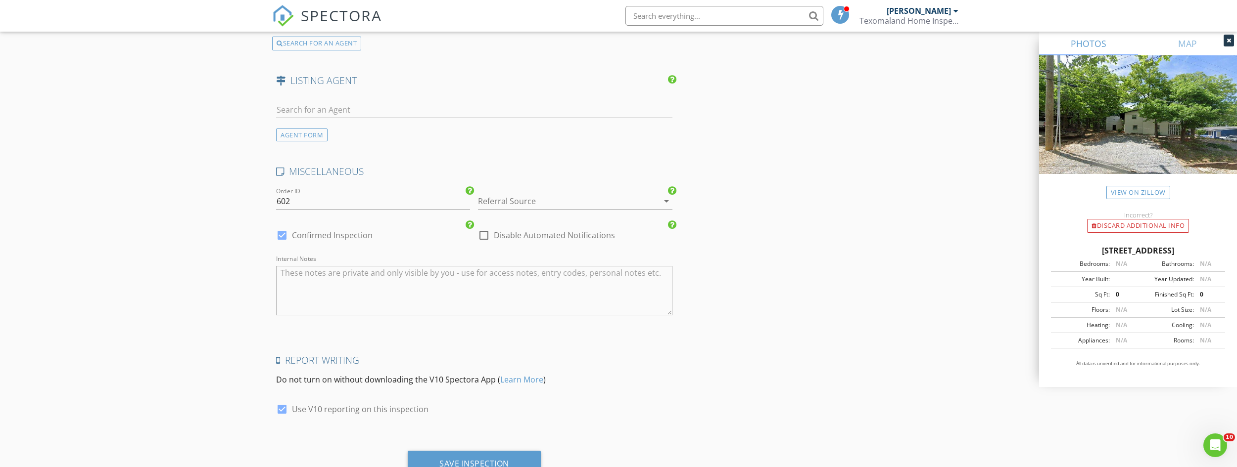
scroll to position [1526, 0]
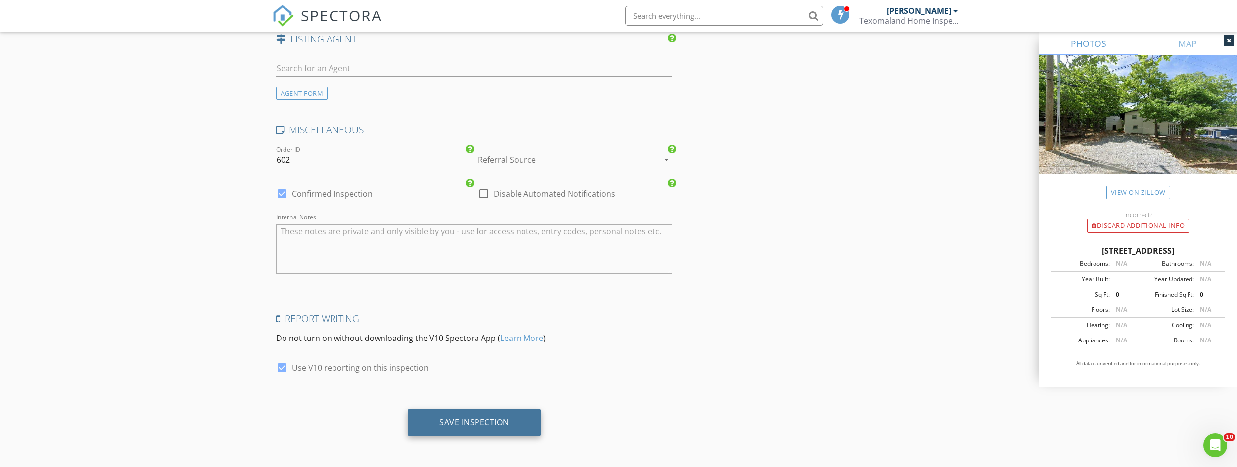
click at [517, 422] on div "Save Inspection" at bounding box center [474, 423] width 133 height 27
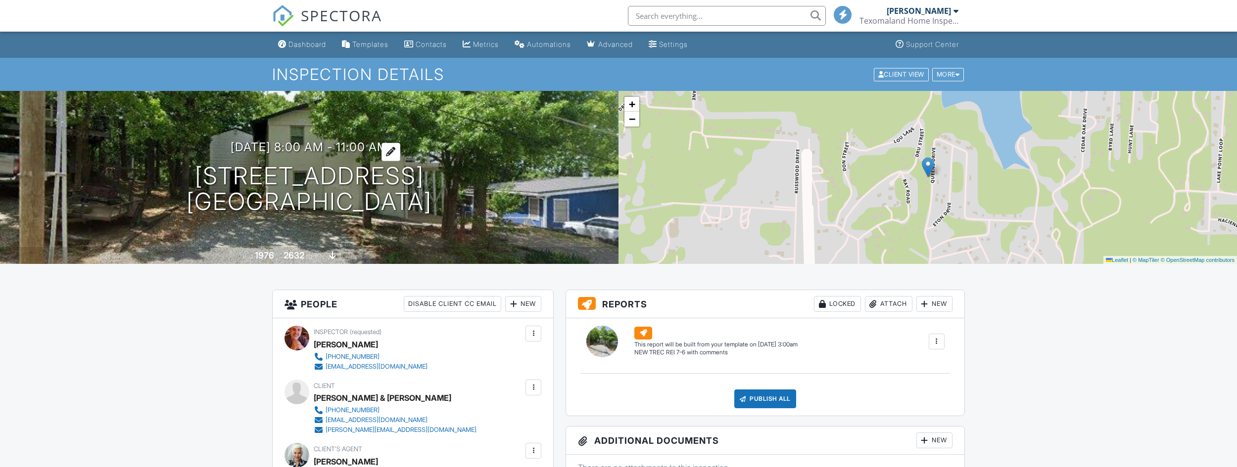
click at [378, 146] on h3 "[DATE] 8:00 am - 11:00 am" at bounding box center [309, 146] width 157 height 13
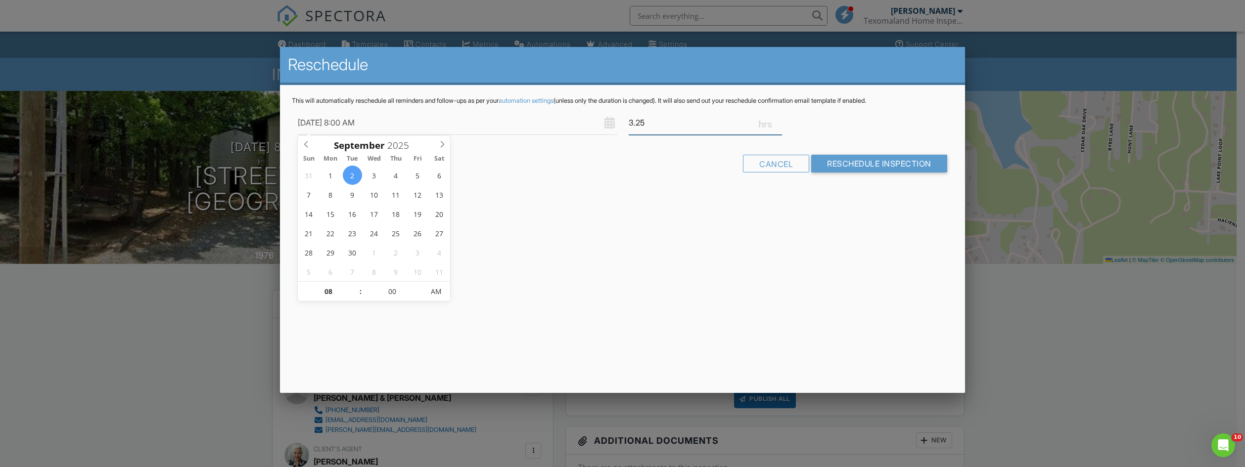
click at [779, 120] on input "3.25" at bounding box center [705, 123] width 153 height 24
click at [779, 120] on input "3.5" at bounding box center [705, 123] width 153 height 24
click at [779, 120] on input "3.75" at bounding box center [705, 123] width 153 height 24
click at [779, 120] on input "4" at bounding box center [705, 123] width 153 height 24
click at [779, 120] on input "4.25" at bounding box center [705, 123] width 153 height 24
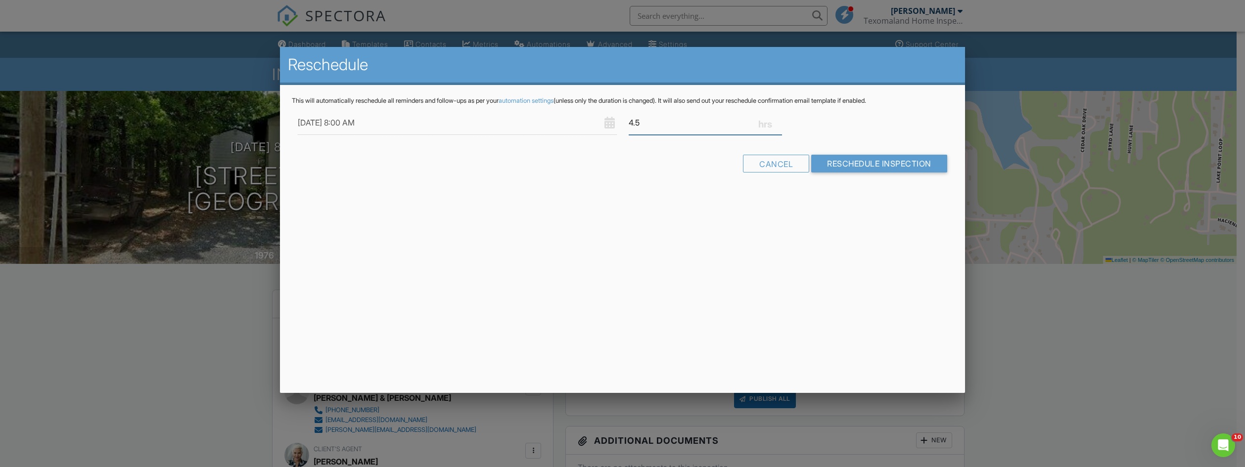
click at [779, 120] on input "4.5" at bounding box center [705, 123] width 153 height 24
click at [779, 120] on input "4.75" at bounding box center [705, 123] width 153 height 24
click at [779, 120] on input "5" at bounding box center [705, 123] width 153 height 24
click at [779, 119] on input "5.25" at bounding box center [705, 123] width 153 height 24
click at [779, 119] on input "5.5" at bounding box center [705, 123] width 153 height 24
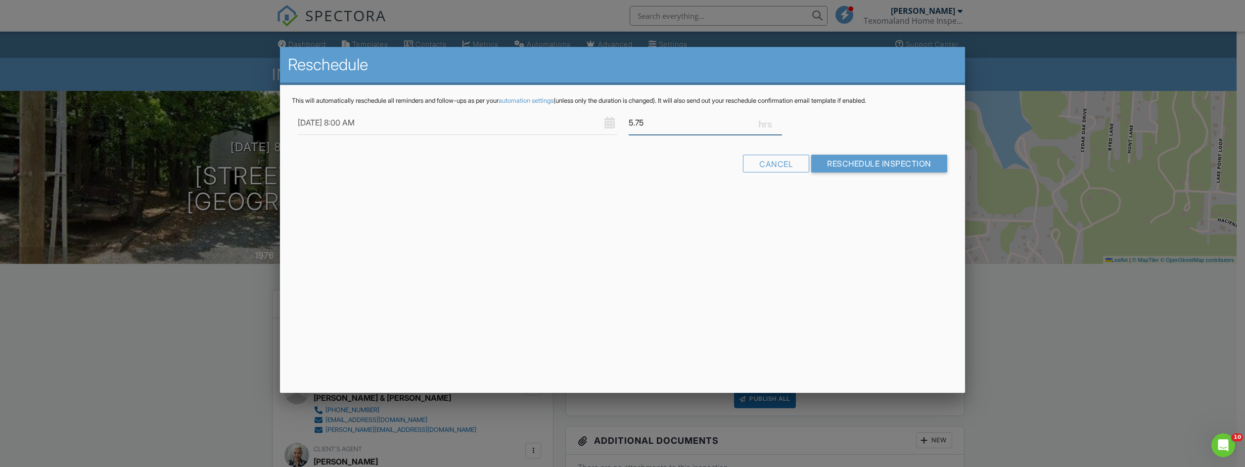
click at [779, 119] on input "5.75" at bounding box center [705, 123] width 153 height 24
type input "6"
click at [779, 119] on input "6" at bounding box center [705, 123] width 153 height 24
click at [873, 160] on input "Reschedule Inspection" at bounding box center [879, 164] width 136 height 18
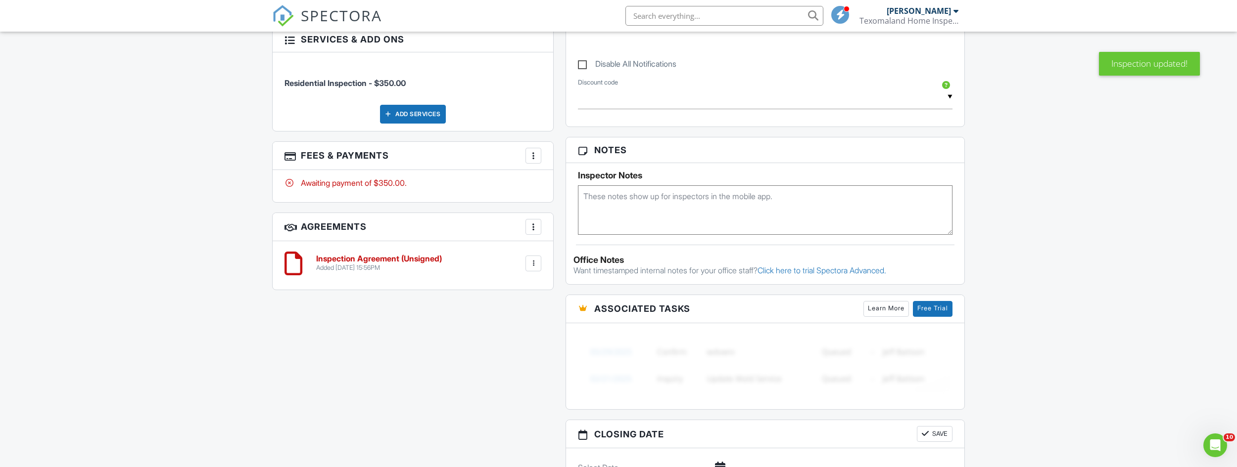
scroll to position [594, 0]
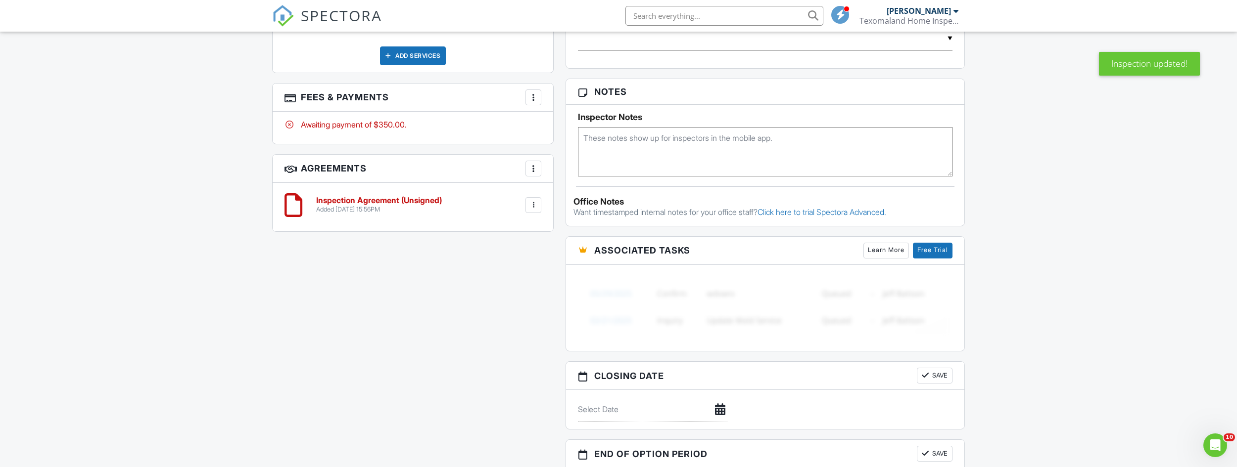
click at [537, 207] on div at bounding box center [533, 205] width 10 height 10
click at [512, 284] on li "Delete" at bounding box center [507, 282] width 56 height 25
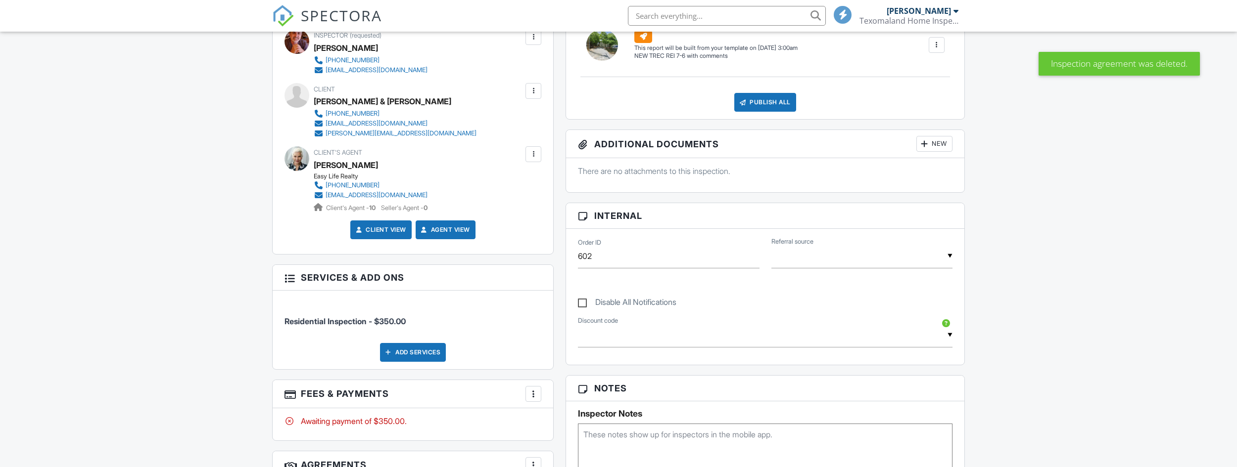
scroll to position [544, 0]
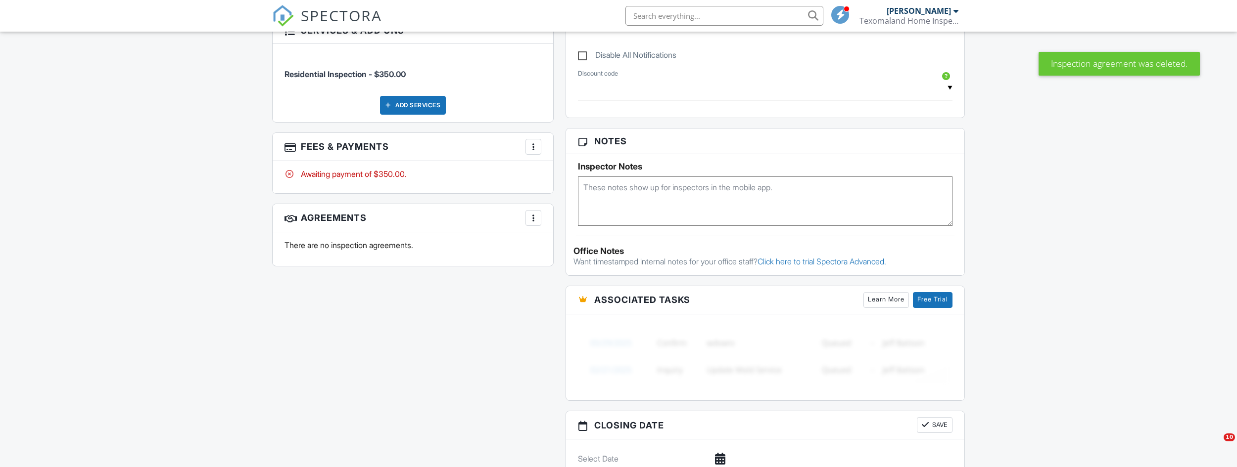
click at [533, 146] on div at bounding box center [533, 147] width 10 height 10
click at [559, 174] on li "Edit Fees & Payments" at bounding box center [582, 177] width 103 height 25
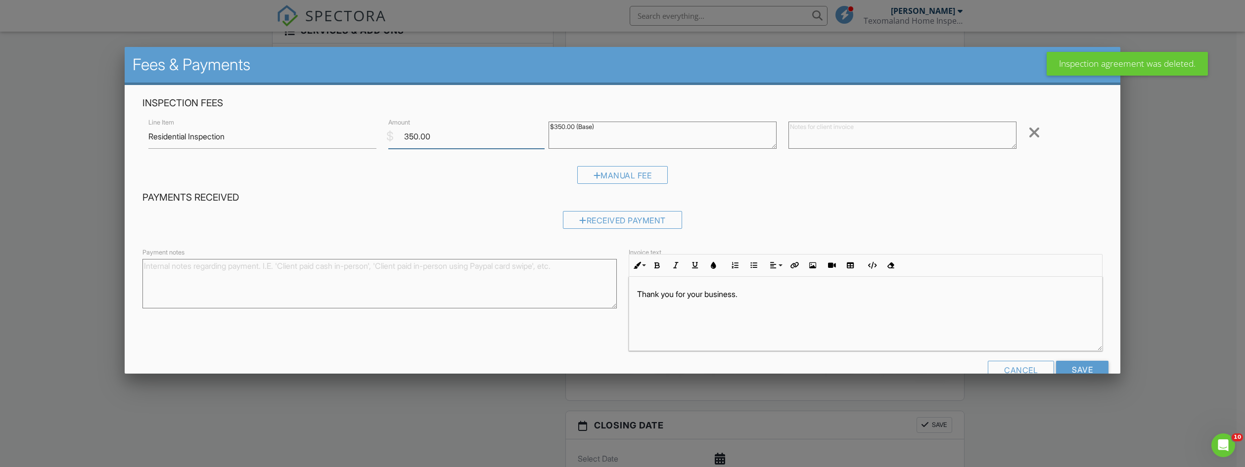
click at [403, 137] on input "350.00" at bounding box center [466, 137] width 156 height 24
type input "595.00"
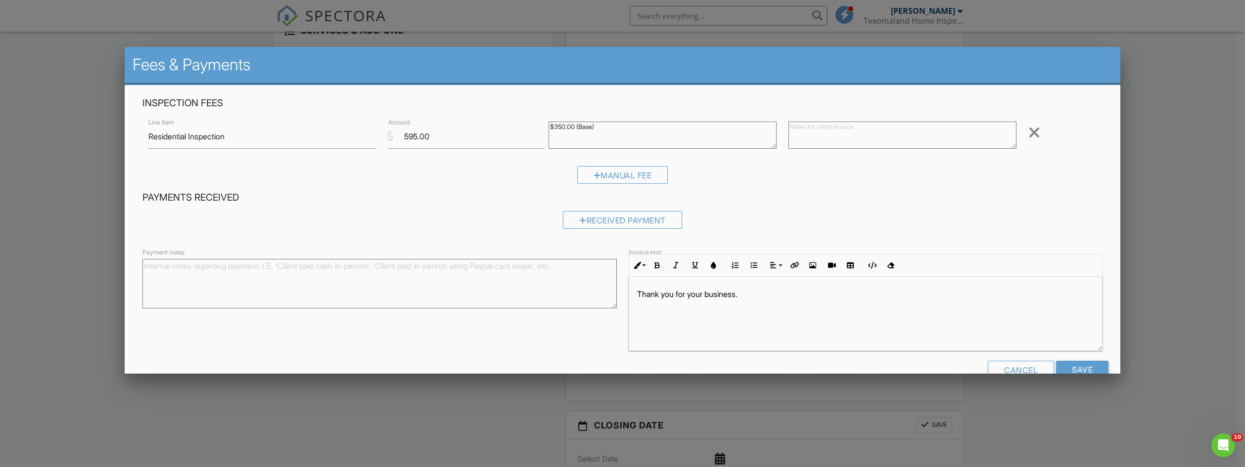
click at [553, 129] on textarea "$350.00 (Base)" at bounding box center [663, 135] width 228 height 27
type textarea "$595.00 (Base)"
click at [1087, 370] on input "Save" at bounding box center [1082, 370] width 52 height 18
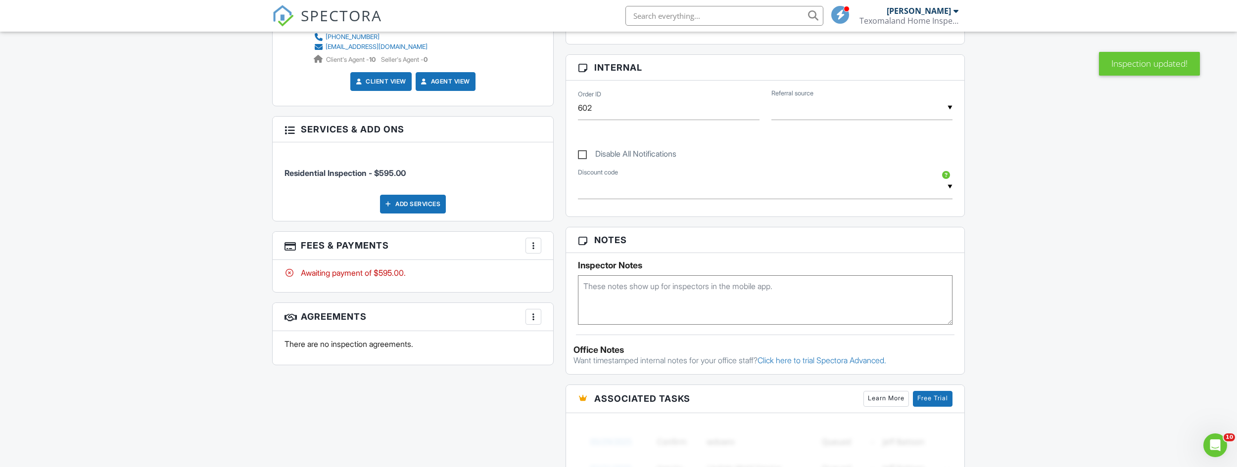
paste textarea "MLS#: 20884968"
type textarea "MLS#: 20884968"
click at [1074, 218] on div "Dashboard Templates Contacts Metrics Automations Advanced Settings Support Cent…" at bounding box center [618, 239] width 1237 height 1307
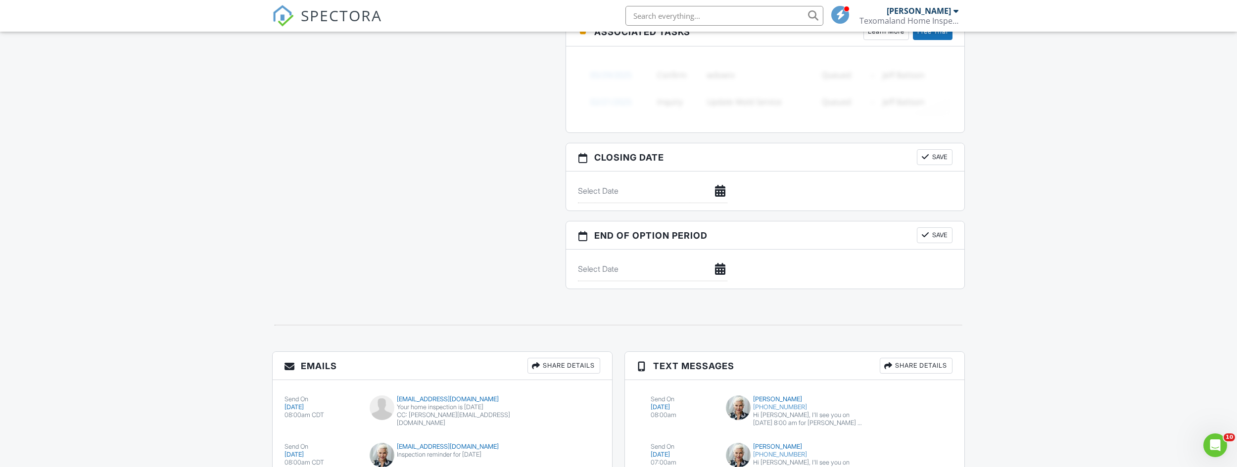
scroll to position [871, 0]
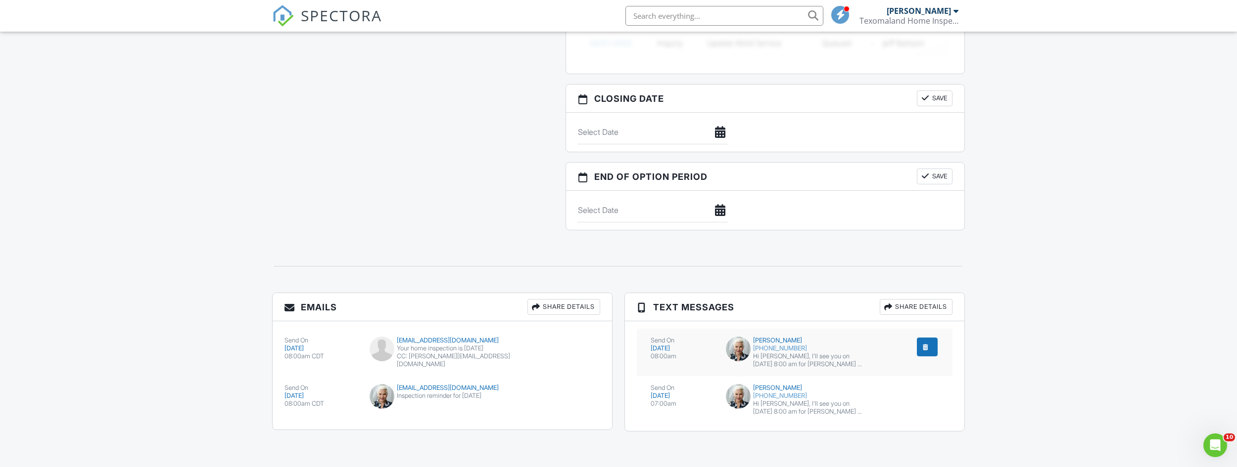
click at [928, 348] on div "submit" at bounding box center [925, 347] width 10 height 10
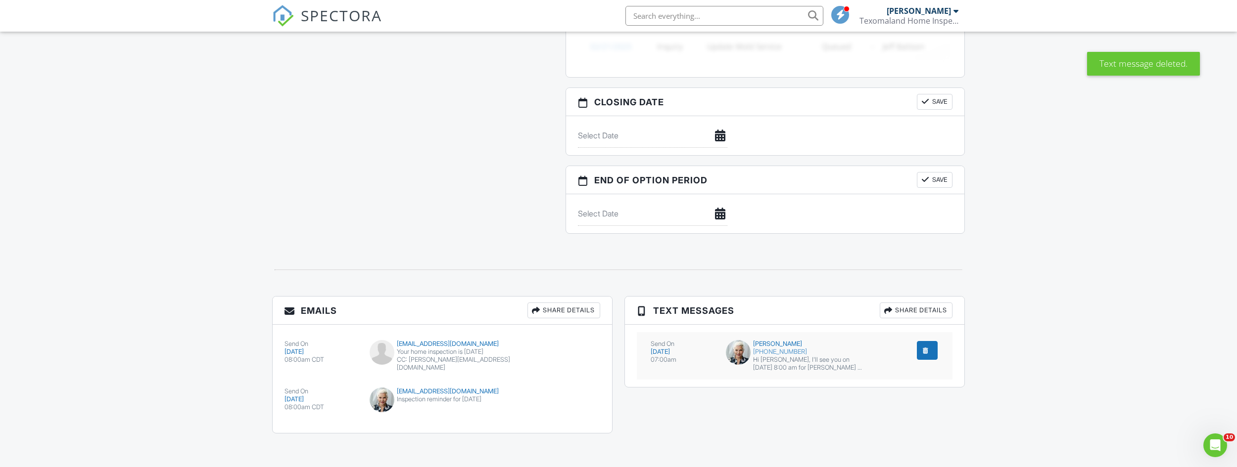
click at [923, 352] on div "submit" at bounding box center [925, 351] width 10 height 10
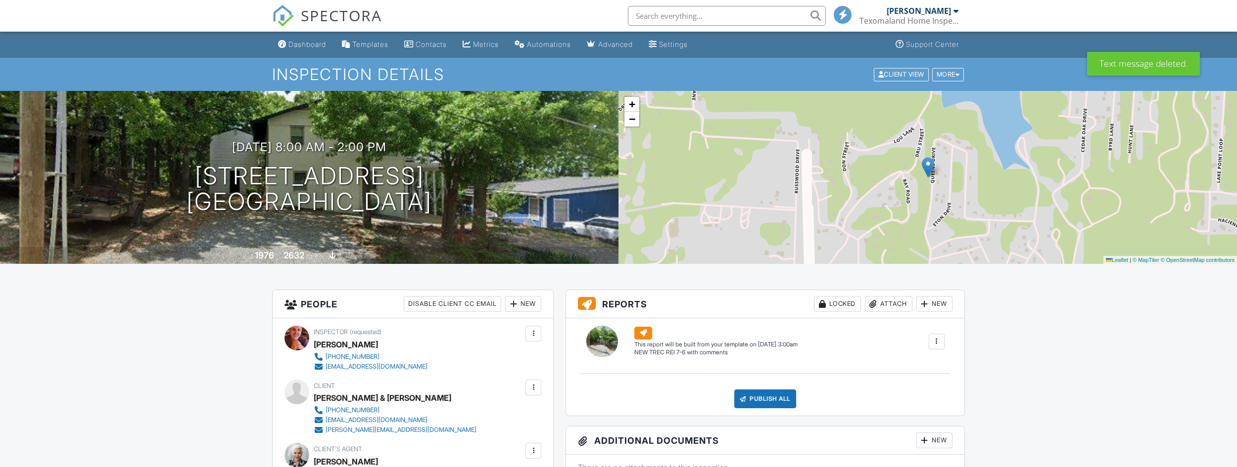
click at [289, 43] on div "Dashboard" at bounding box center [307, 44] width 38 height 8
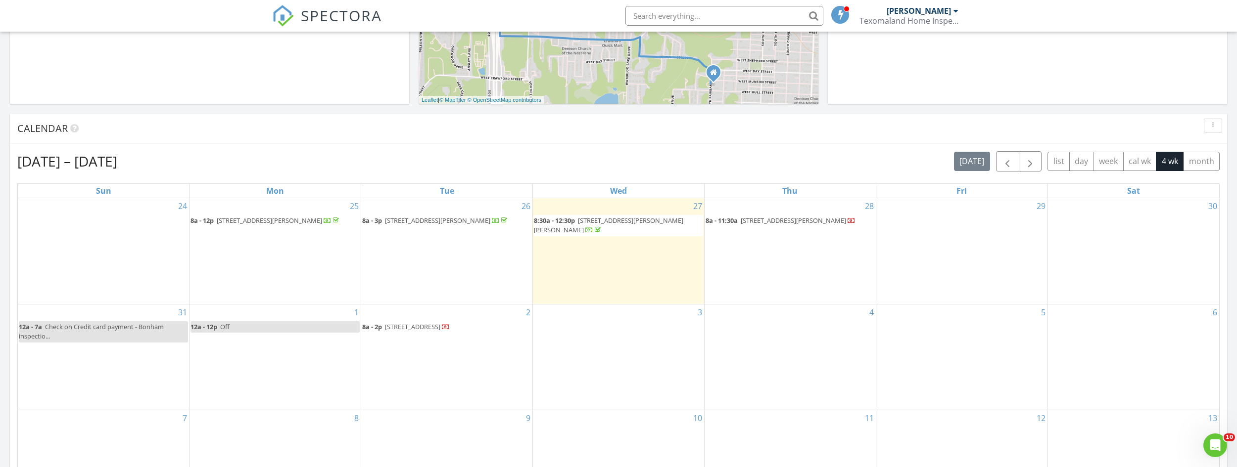
scroll to position [331, 0]
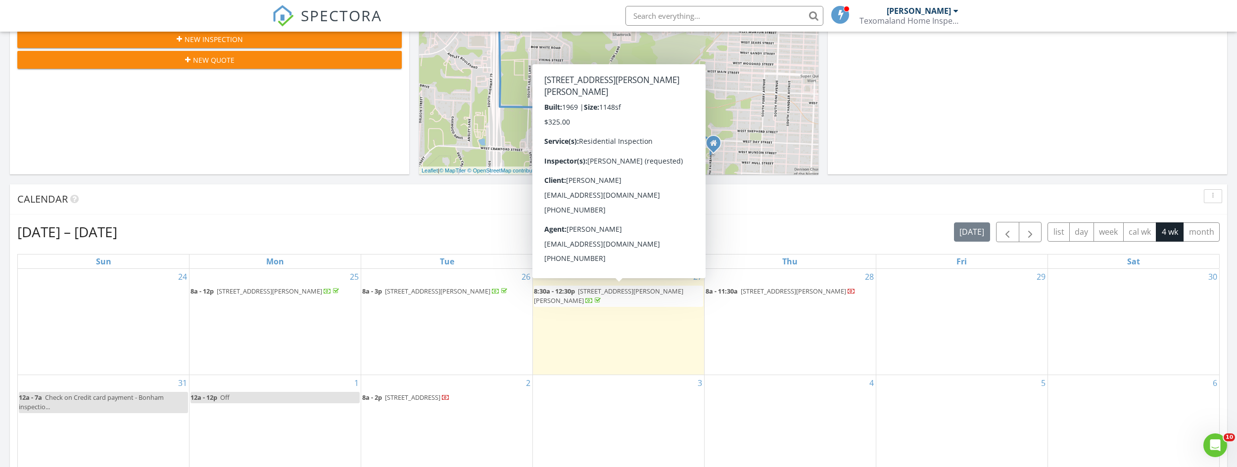
click at [619, 302] on span "1210 Carla St, Denison 75020" at bounding box center [608, 296] width 149 height 18
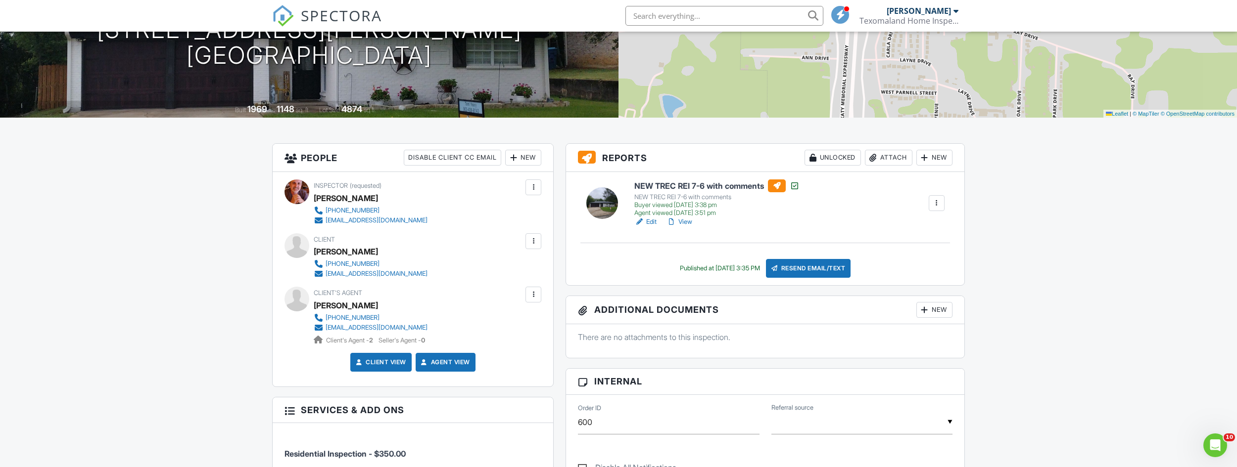
scroll to position [148, 0]
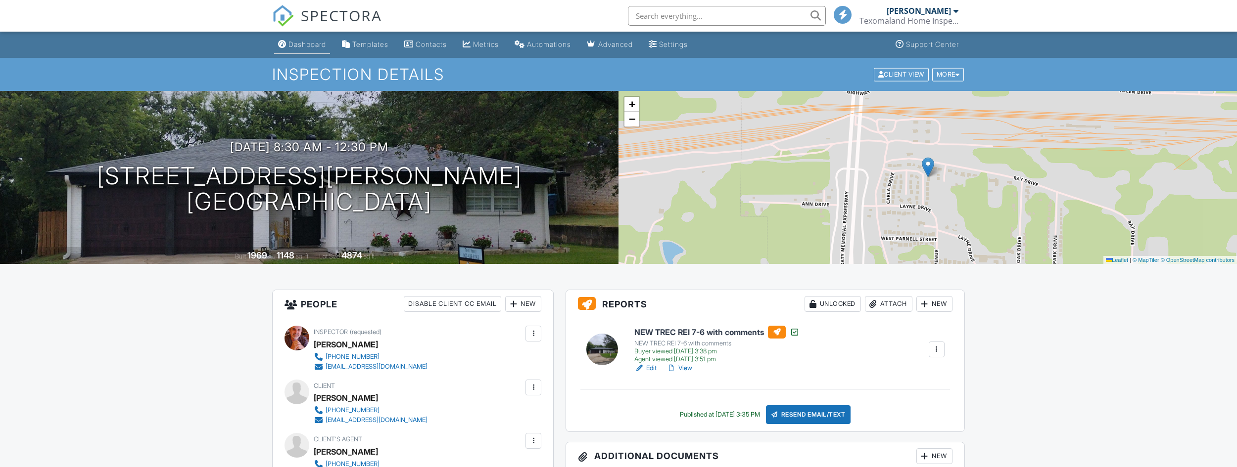
click at [310, 43] on div "Dashboard" at bounding box center [307, 44] width 38 height 8
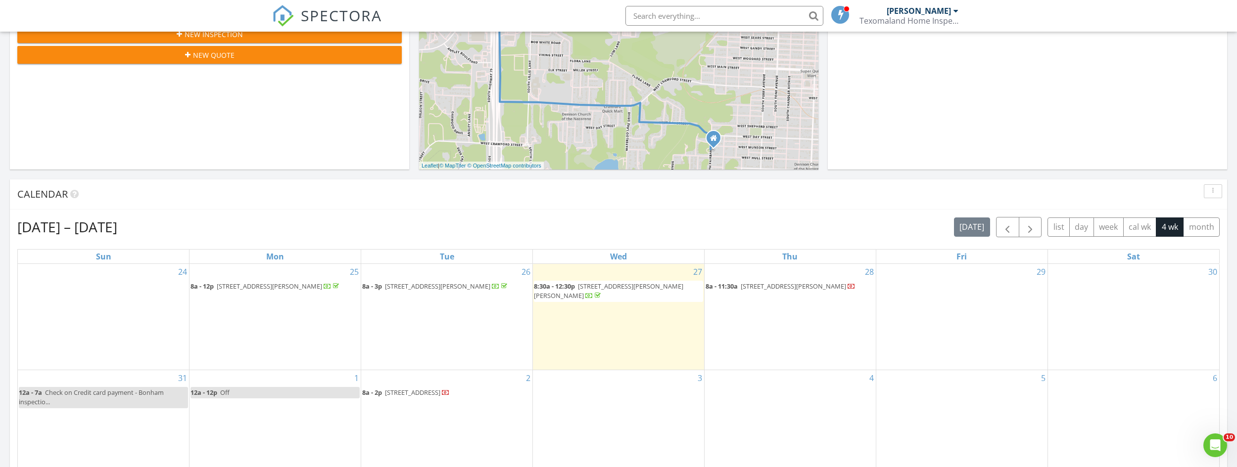
scroll to position [279, 0]
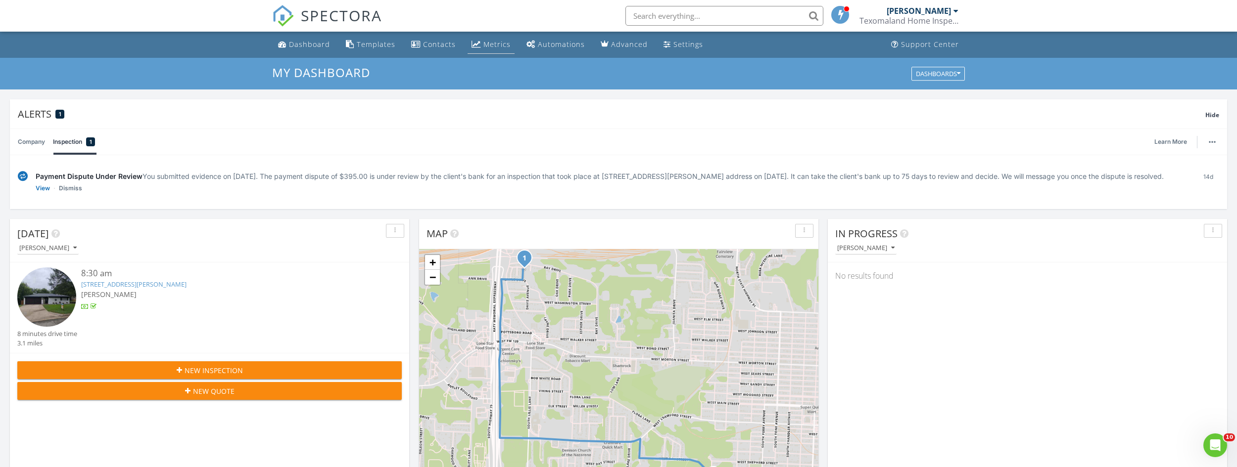
click at [483, 42] on div "Metrics" at bounding box center [496, 44] width 27 height 9
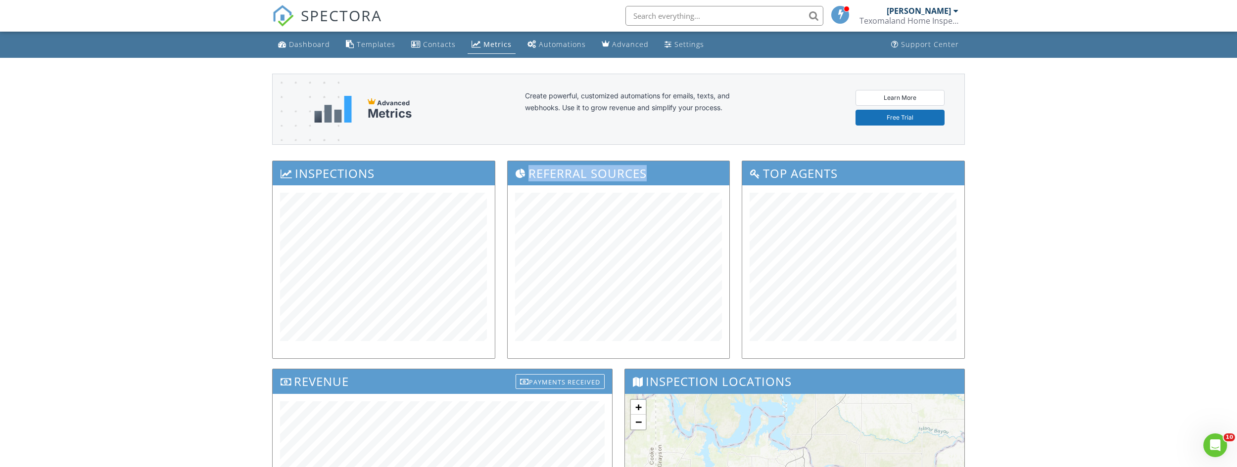
click at [641, 178] on div "Inspections Referral Sources Top Agents Revenue Payments Received Inspection Lo…" at bounding box center [618, 447] width 704 height 573
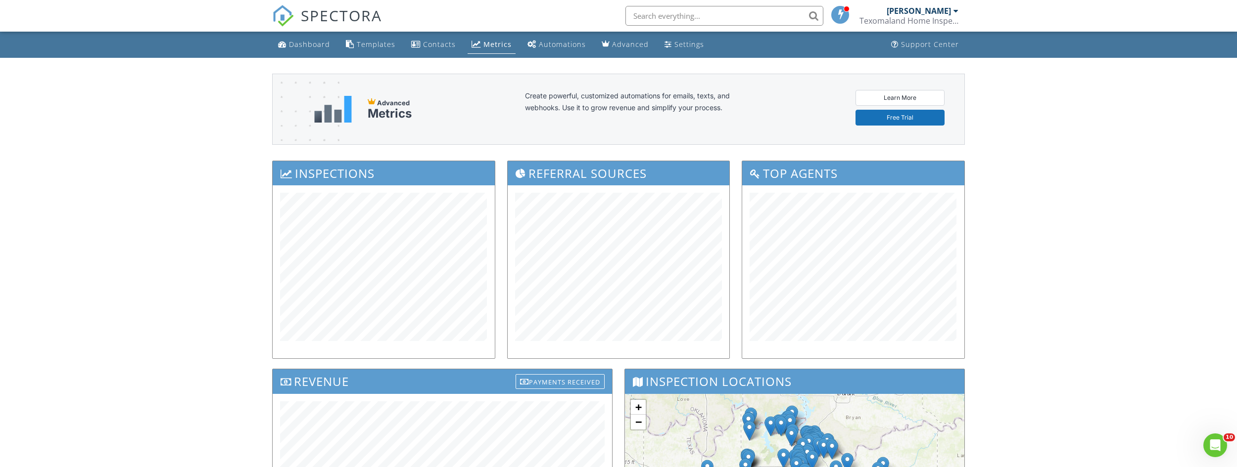
click at [1071, 227] on div "Dashboard Templates Contacts Metrics Automations Advanced Settings Support Cent…" at bounding box center [618, 396] width 1237 height 729
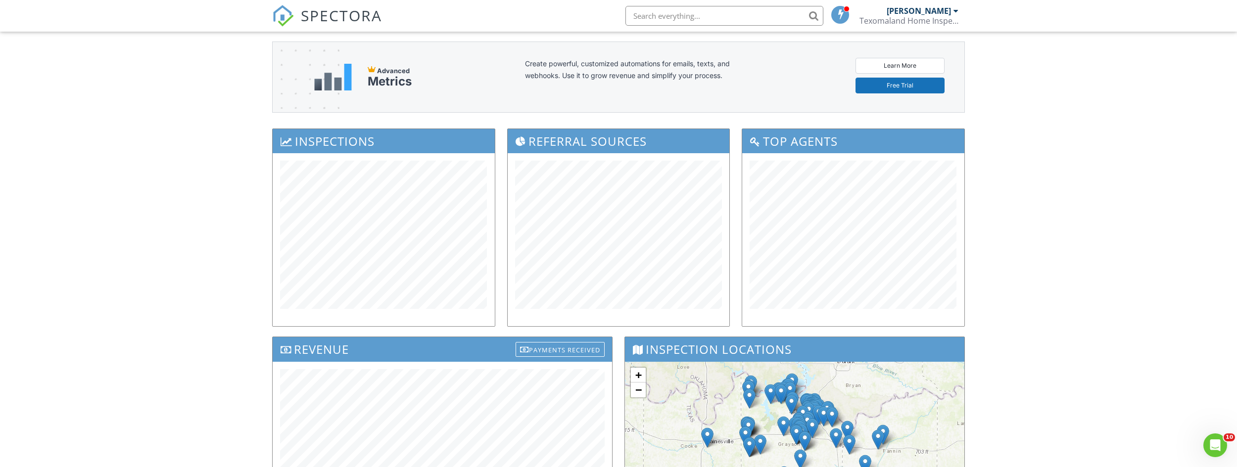
scroll to position [49, 0]
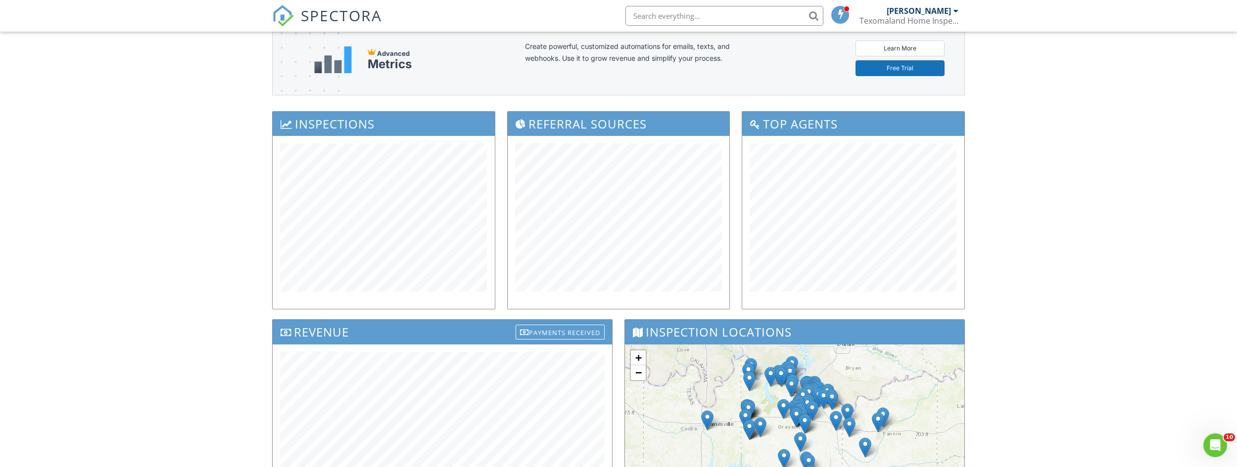
click at [1005, 225] on div "Dashboard Templates Contacts Metrics Automations Advanced Settings Support Cent…" at bounding box center [618, 346] width 1237 height 729
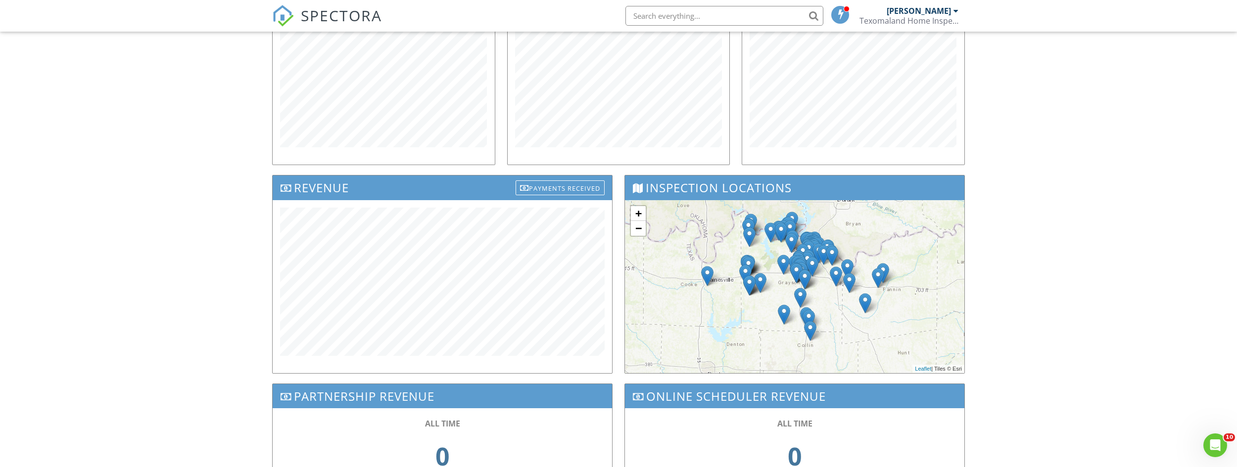
scroll to position [243, 0]
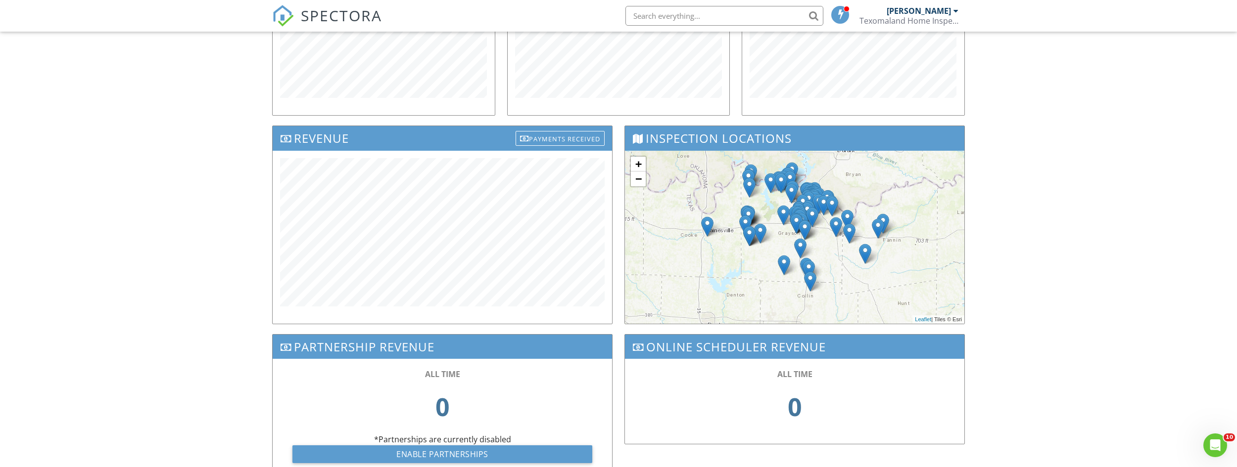
click at [370, 323] on div at bounding box center [442, 237] width 339 height 173
